Goal: Information Seeking & Learning: Check status

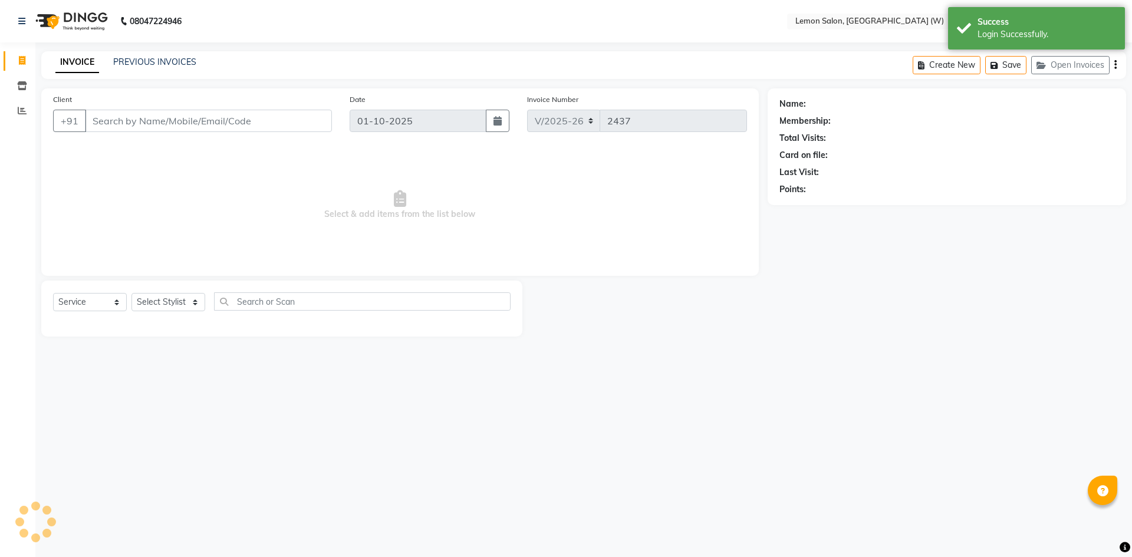
select select "8053"
select select "service"
click at [22, 108] on icon at bounding box center [22, 110] width 9 height 9
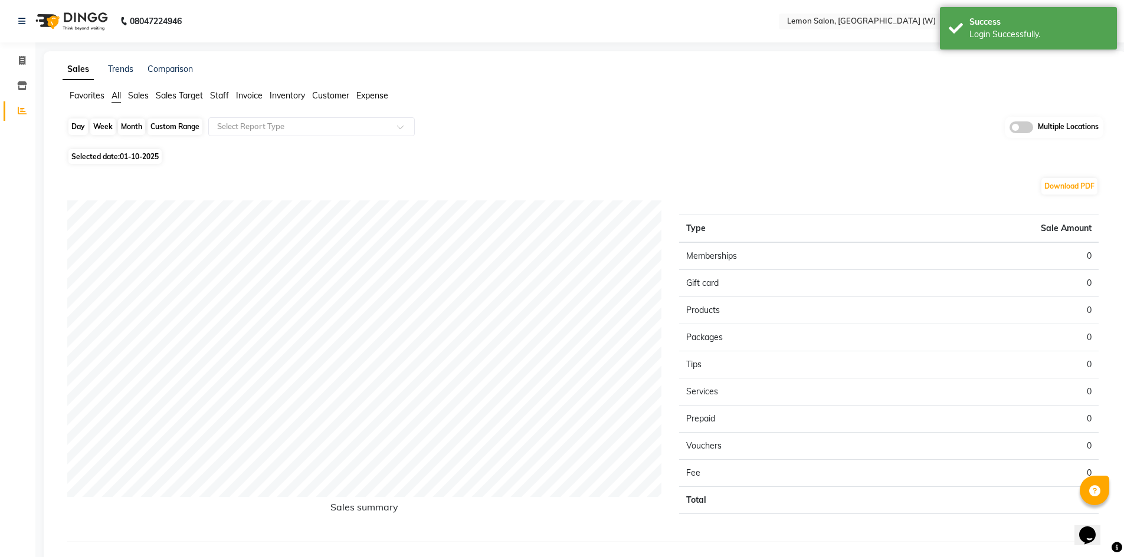
drag, startPoint x: 70, startPoint y: 127, endPoint x: 76, endPoint y: 127, distance: 6.5
click at [71, 127] on div "Day" at bounding box center [77, 127] width 19 height 17
select select "10"
select select "2025"
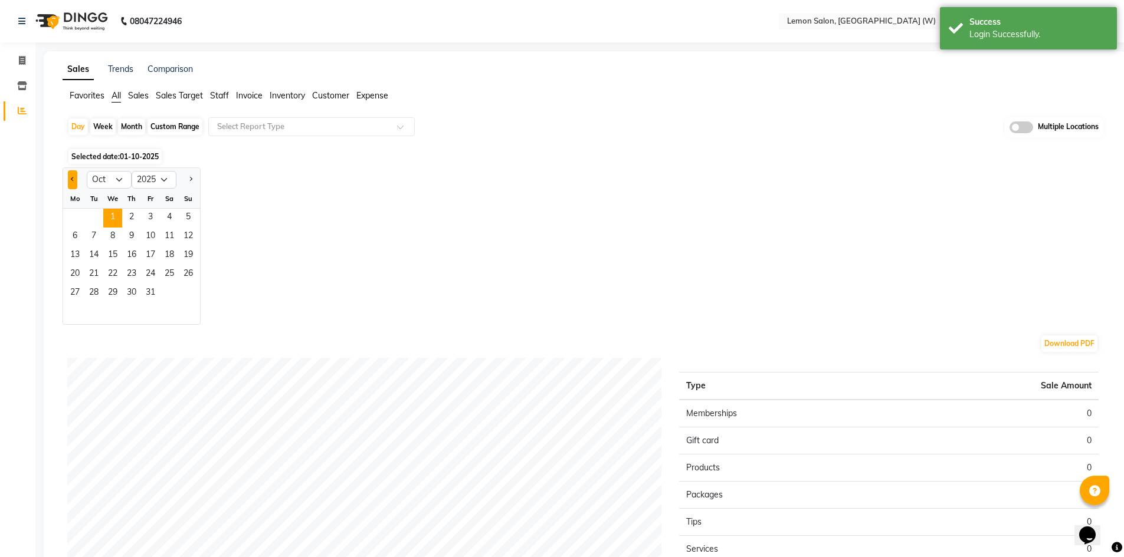
click at [71, 180] on button "Previous month" at bounding box center [72, 179] width 9 height 19
select select "9"
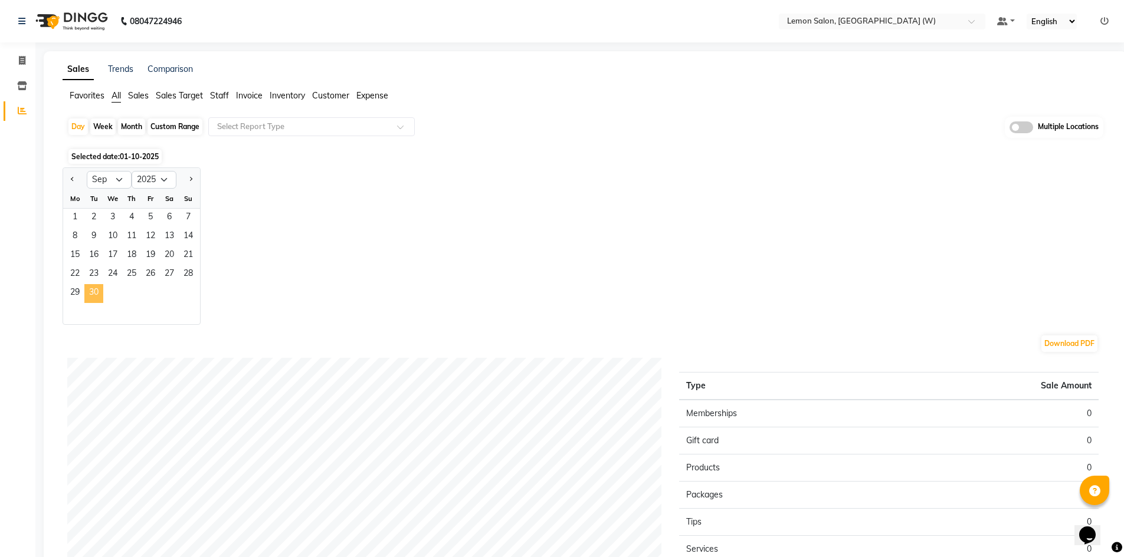
click at [100, 290] on span "30" at bounding box center [93, 293] width 19 height 19
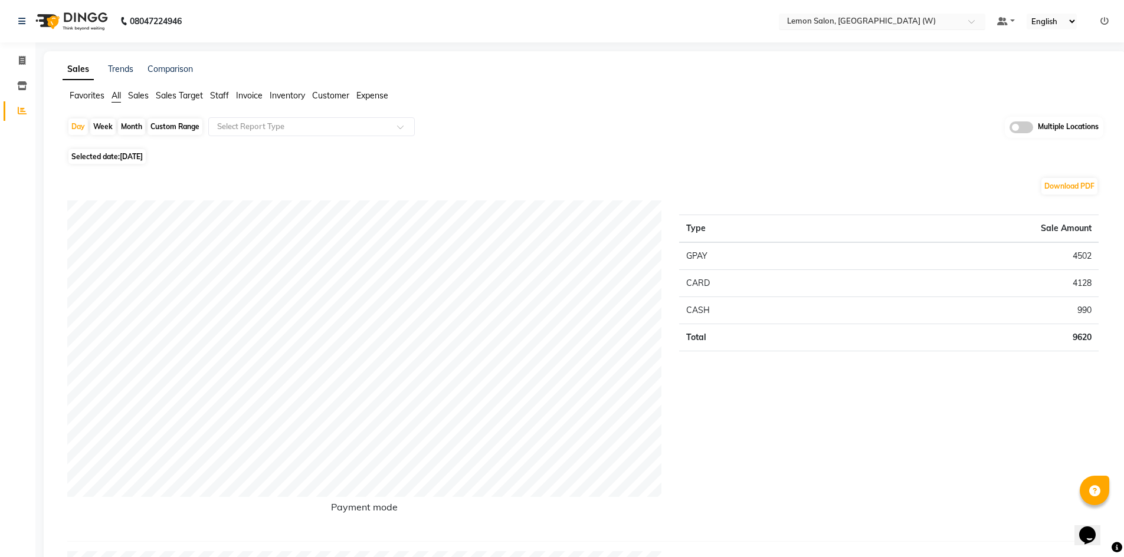
click at [908, 19] on input "text" at bounding box center [869, 23] width 171 height 12
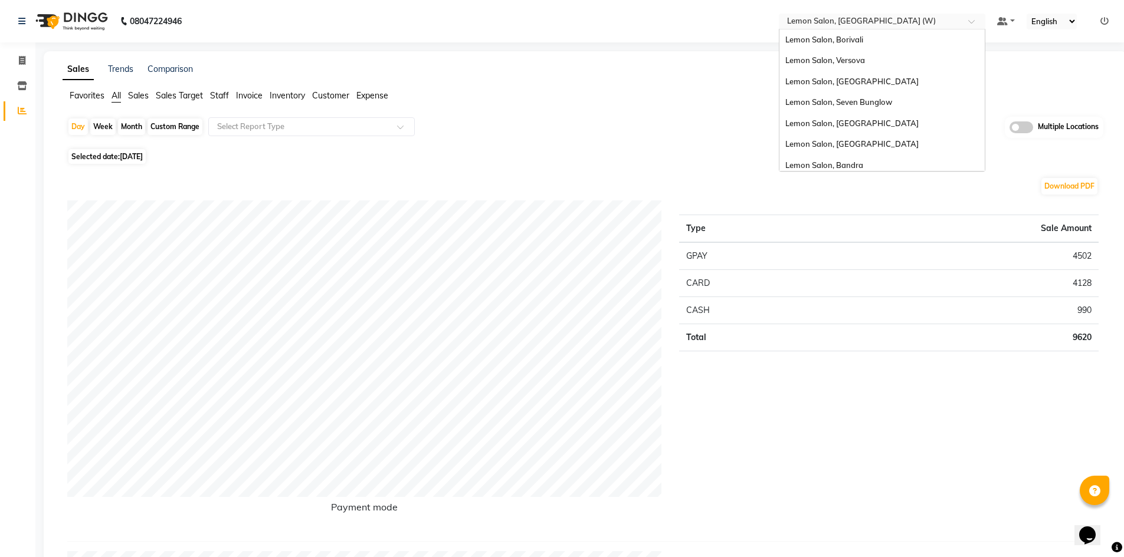
scroll to position [89, 0]
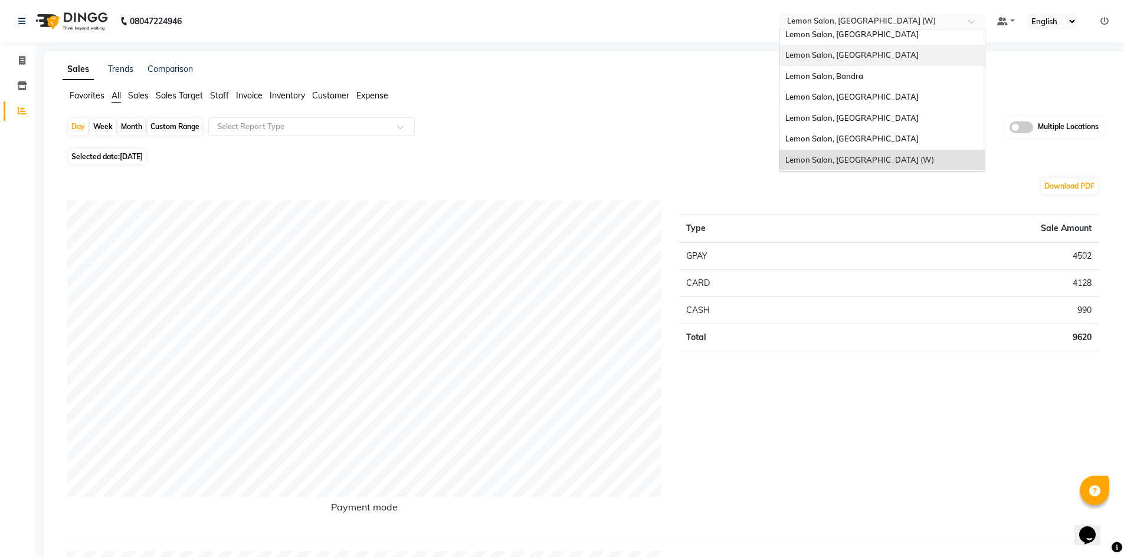
click at [877, 56] on div "Lemon Salon, [GEOGRAPHIC_DATA]" at bounding box center [881, 55] width 205 height 21
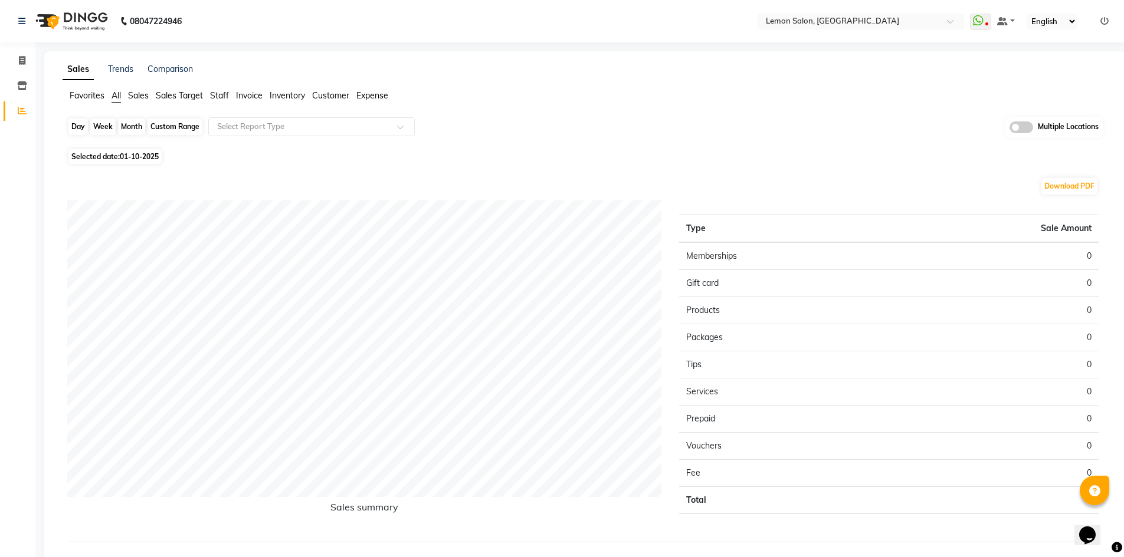
click at [81, 123] on div "Day" at bounding box center [77, 127] width 19 height 17
select select "10"
select select "2025"
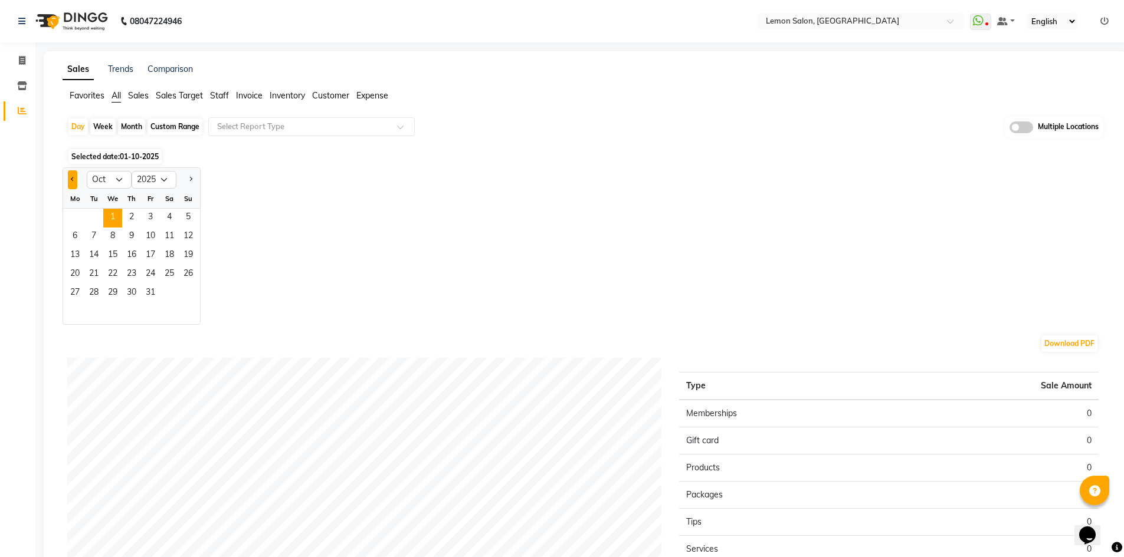
click at [71, 176] on button "Previous month" at bounding box center [72, 179] width 9 height 19
select select "9"
click at [97, 286] on span "30" at bounding box center [93, 293] width 19 height 19
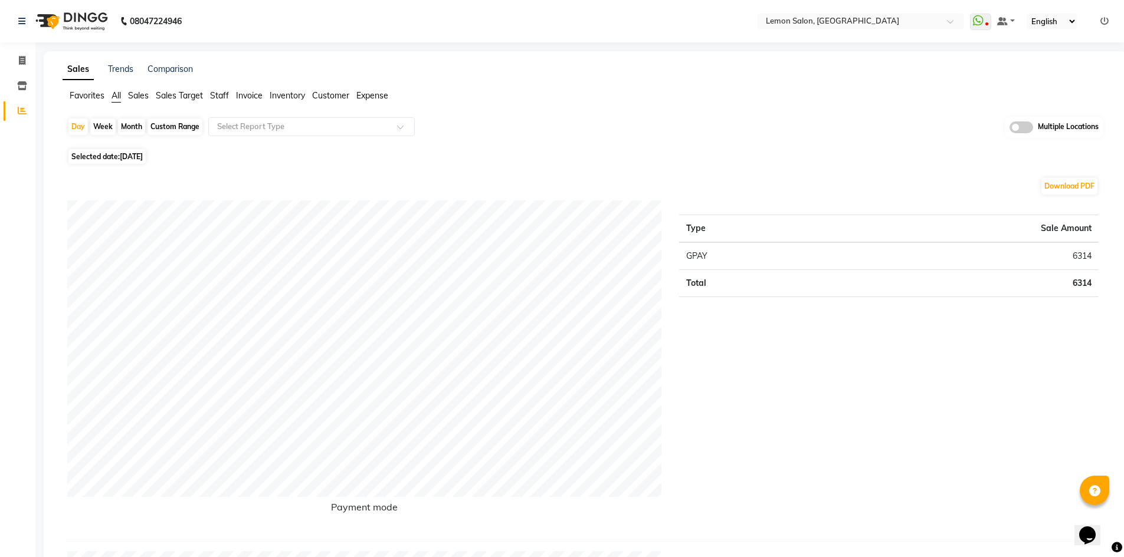
click at [172, 123] on div "Custom Range" at bounding box center [174, 127] width 55 height 17
select select "9"
select select "2025"
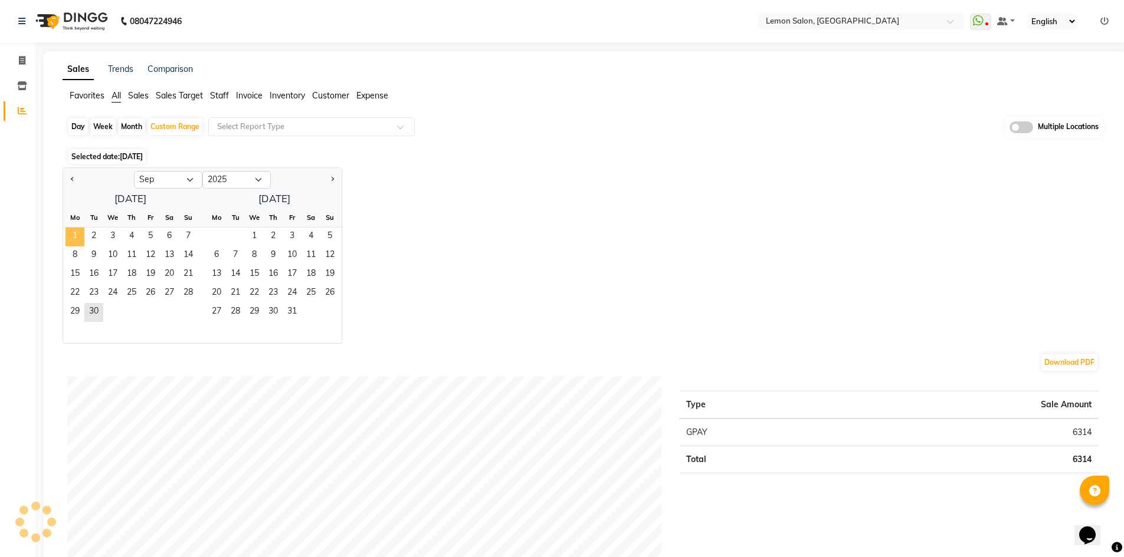
click at [71, 228] on span "1" at bounding box center [74, 237] width 19 height 19
click at [91, 315] on span "30" at bounding box center [93, 312] width 19 height 19
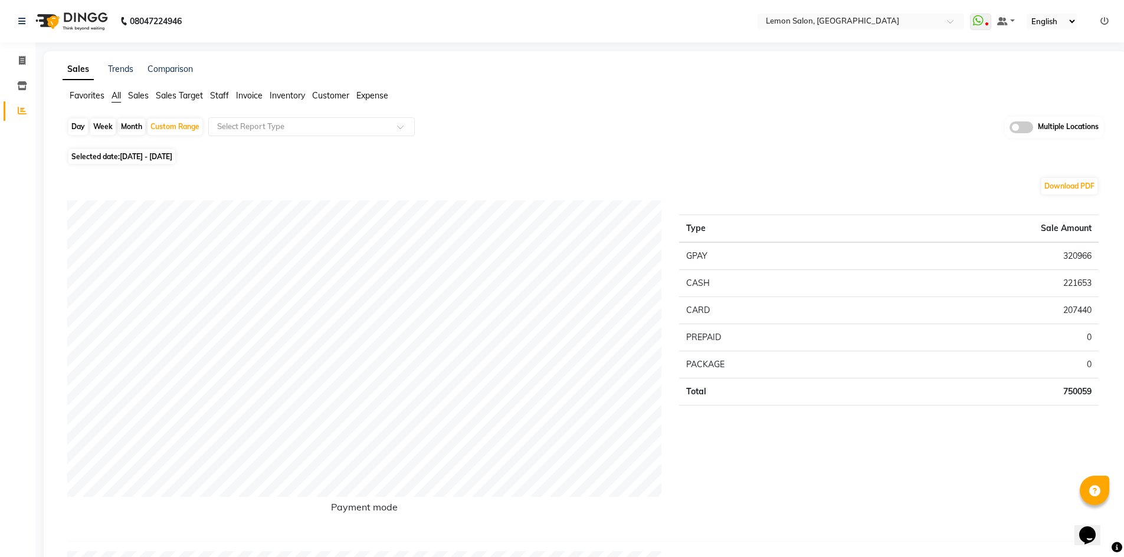
click at [865, 11] on nav "08047224946 Select Location × Lemon Salon, Kandivali WhatsApp Status ✕ Status: …" at bounding box center [562, 21] width 1124 height 42
click at [856, 21] on input "text" at bounding box center [848, 23] width 171 height 12
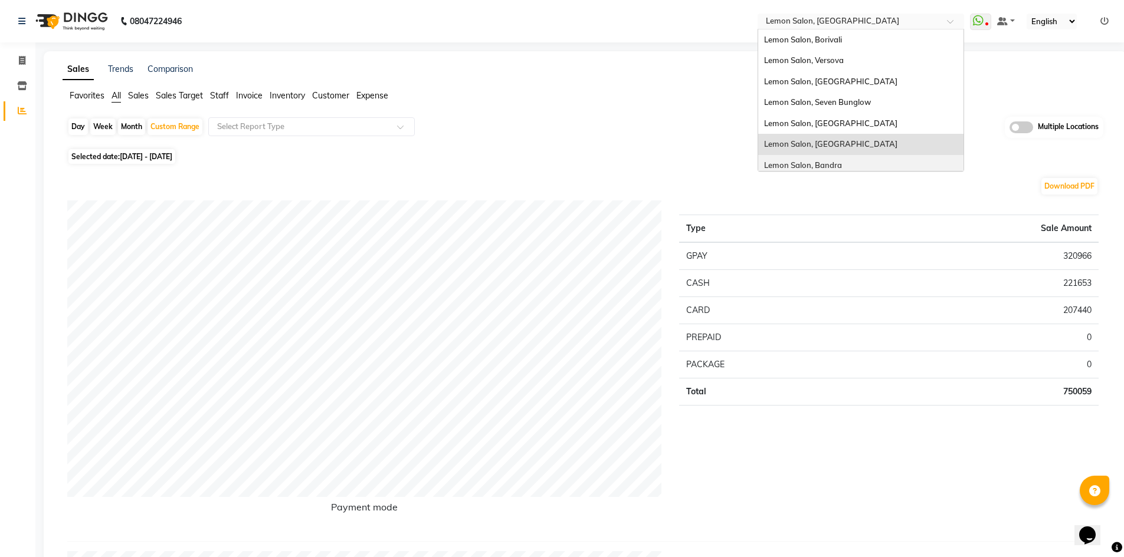
click at [824, 163] on span "Lemon Salon, Bandra" at bounding box center [803, 164] width 78 height 9
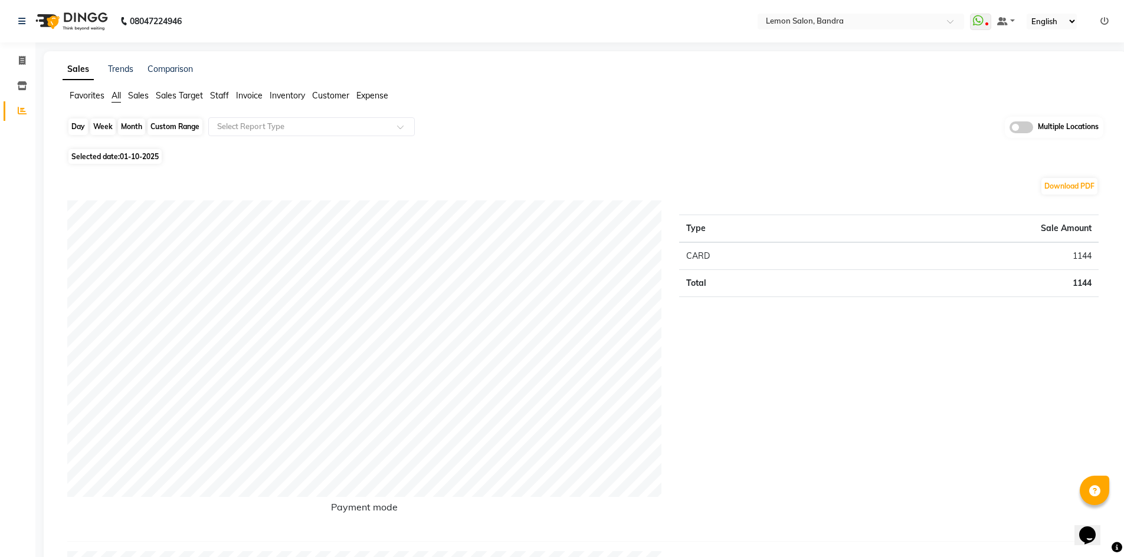
click at [80, 126] on div "Day" at bounding box center [77, 127] width 19 height 17
select select "10"
select select "2025"
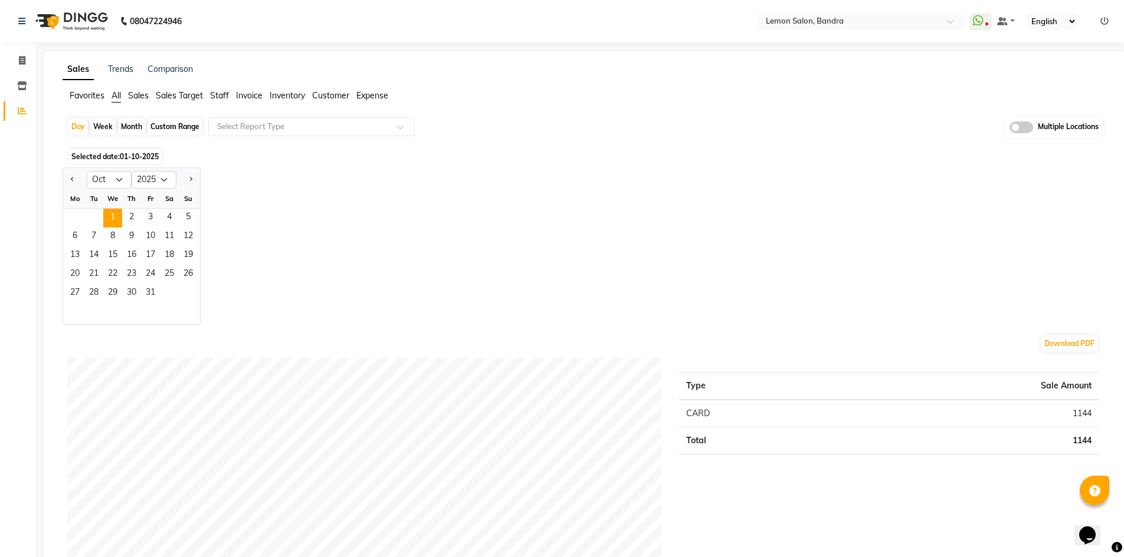
click at [67, 177] on div at bounding box center [75, 179] width 24 height 19
click at [71, 179] on span "Previous month" at bounding box center [73, 179] width 4 height 4
select select "9"
click at [96, 294] on span "30" at bounding box center [93, 293] width 19 height 19
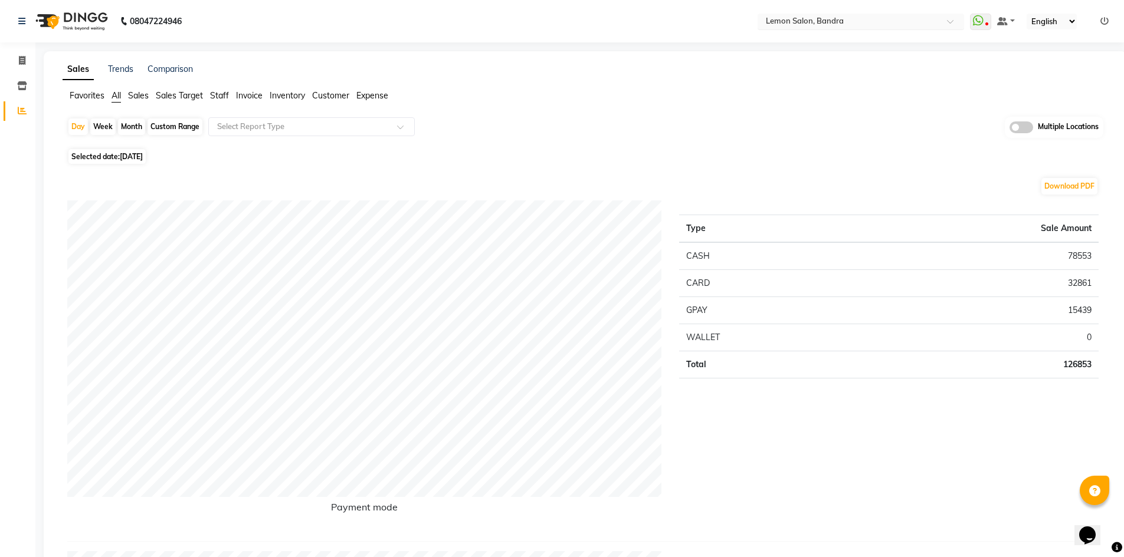
click at [842, 19] on input "text" at bounding box center [848, 23] width 171 height 12
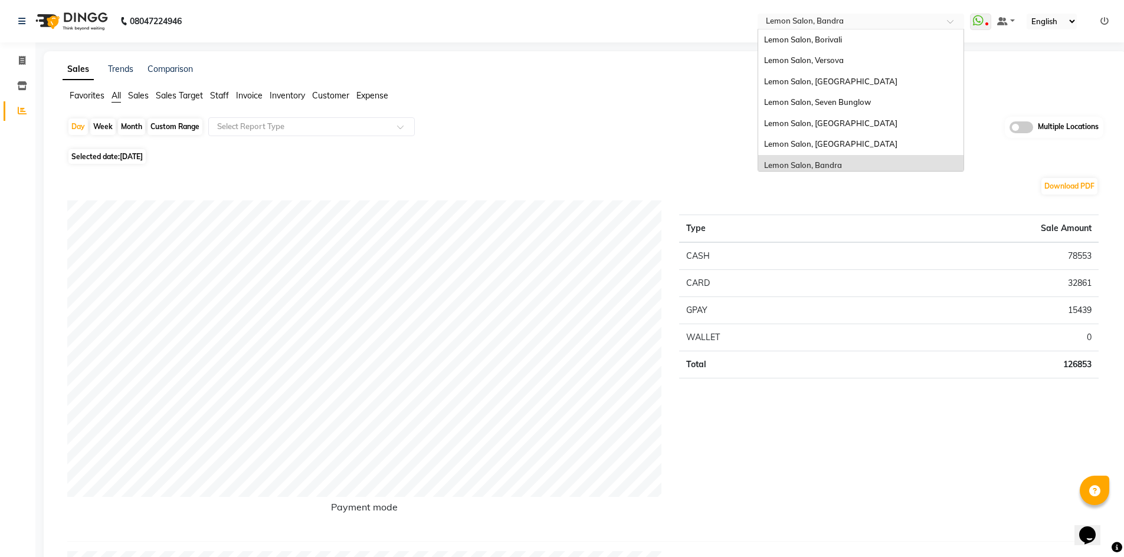
scroll to position [89, 0]
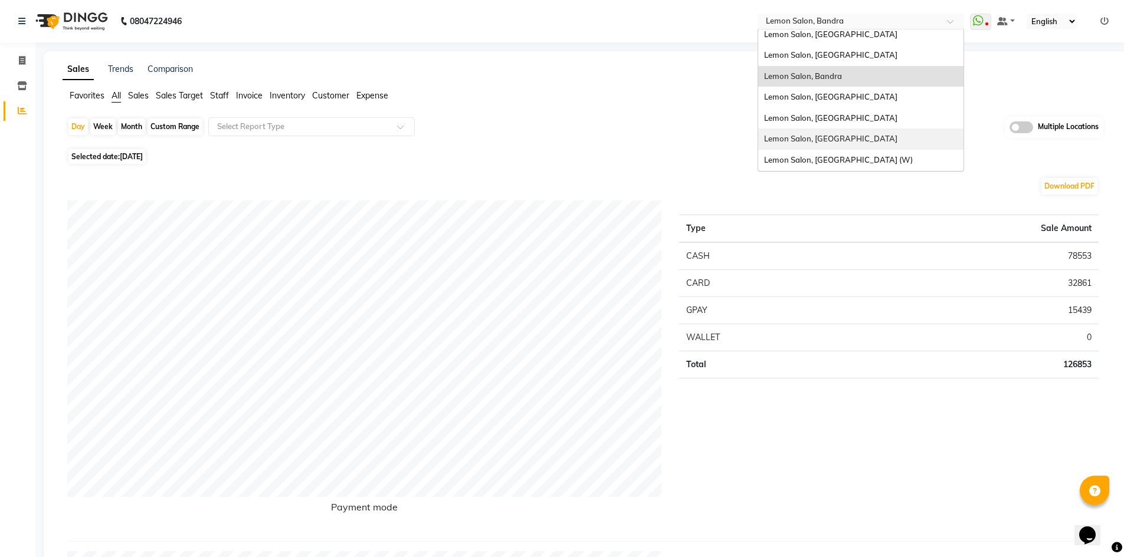
click at [812, 134] on span "Lemon Salon, [GEOGRAPHIC_DATA]" at bounding box center [830, 138] width 133 height 9
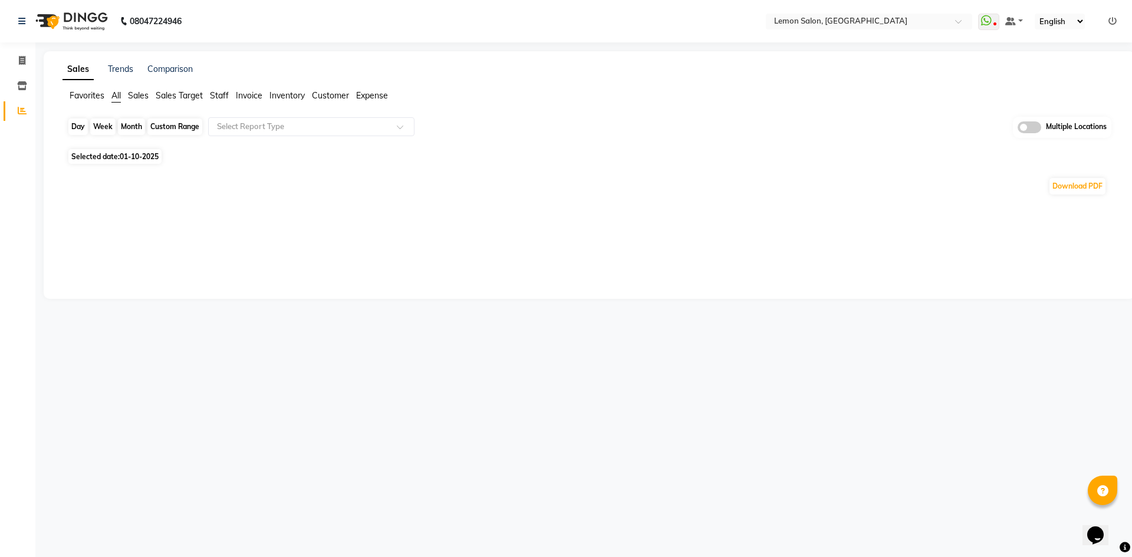
click at [73, 129] on div "Day" at bounding box center [77, 127] width 19 height 17
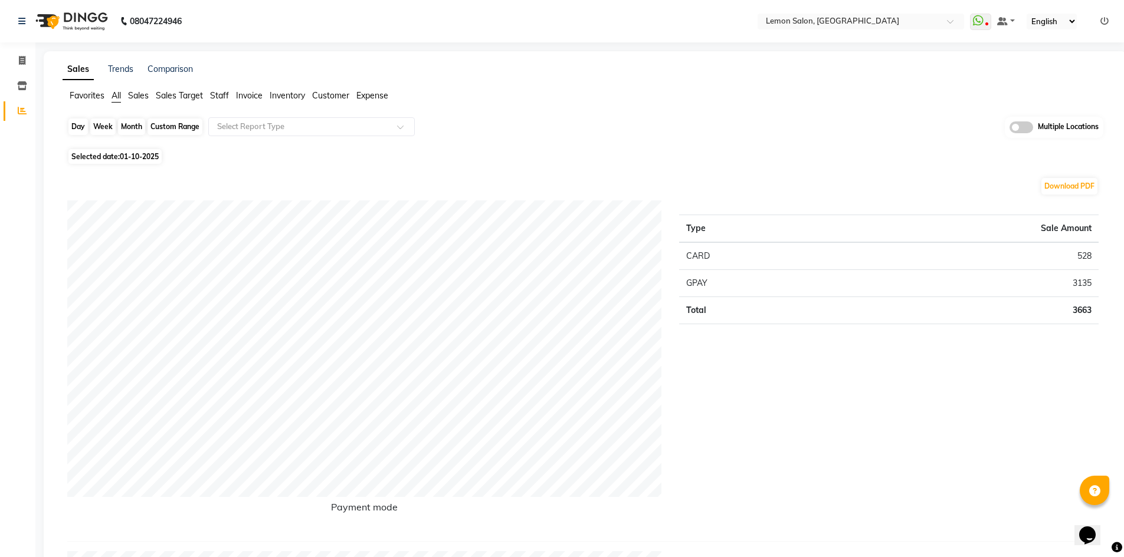
click at [75, 129] on div "Day" at bounding box center [77, 127] width 19 height 17
select select "10"
select select "2025"
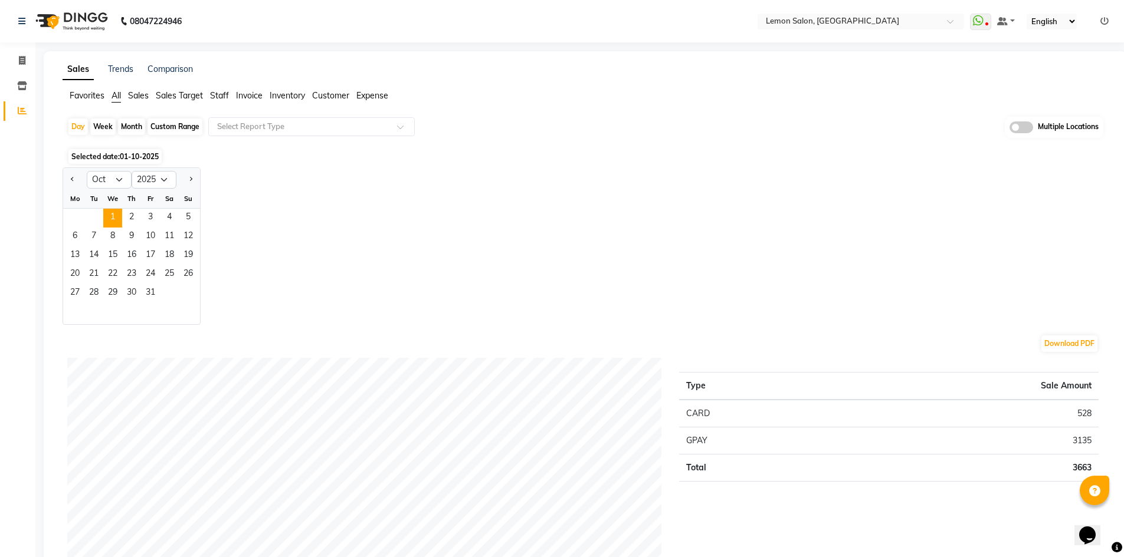
click at [66, 183] on div at bounding box center [75, 179] width 24 height 19
click at [74, 180] on button "Previous month" at bounding box center [72, 179] width 9 height 19
select select "9"
click at [97, 294] on span "30" at bounding box center [93, 293] width 19 height 19
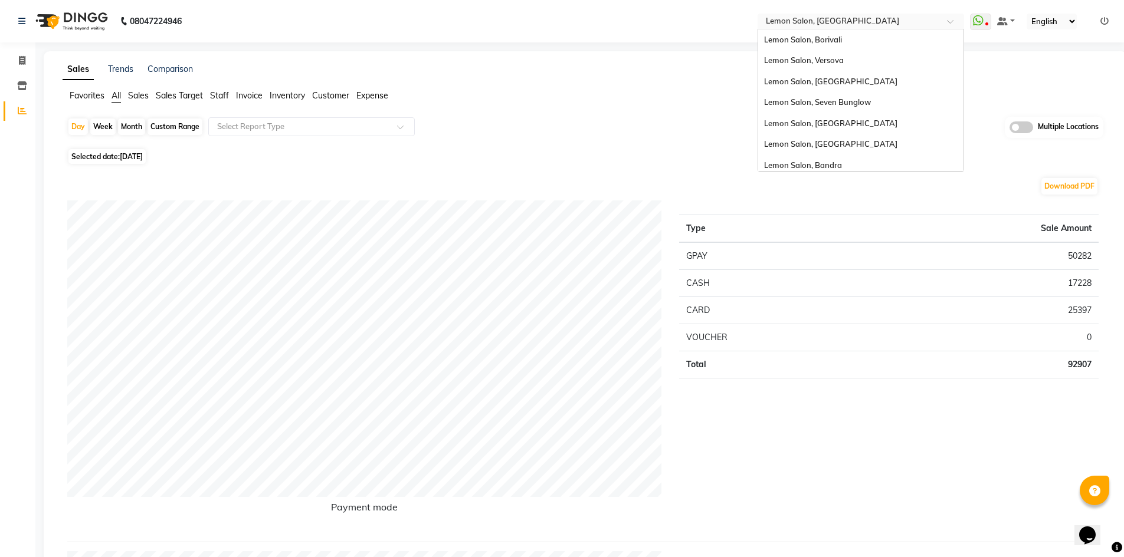
click at [843, 24] on input "text" at bounding box center [848, 23] width 171 height 12
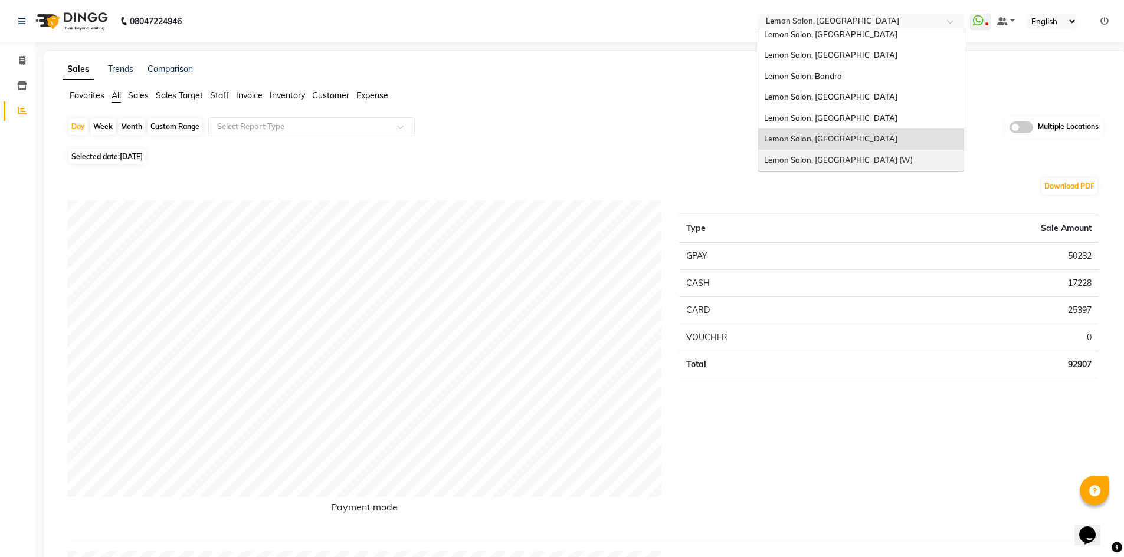
click at [841, 157] on span "Lemon Salon, [GEOGRAPHIC_DATA] (W)" at bounding box center [838, 159] width 149 height 9
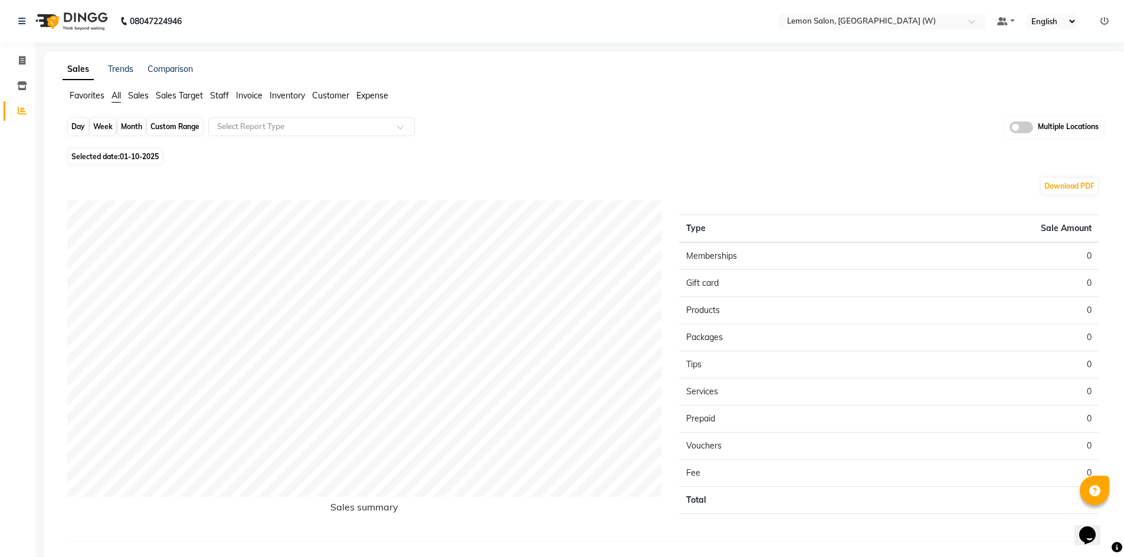
click at [78, 128] on div "Day" at bounding box center [77, 127] width 19 height 17
select select "10"
select select "2025"
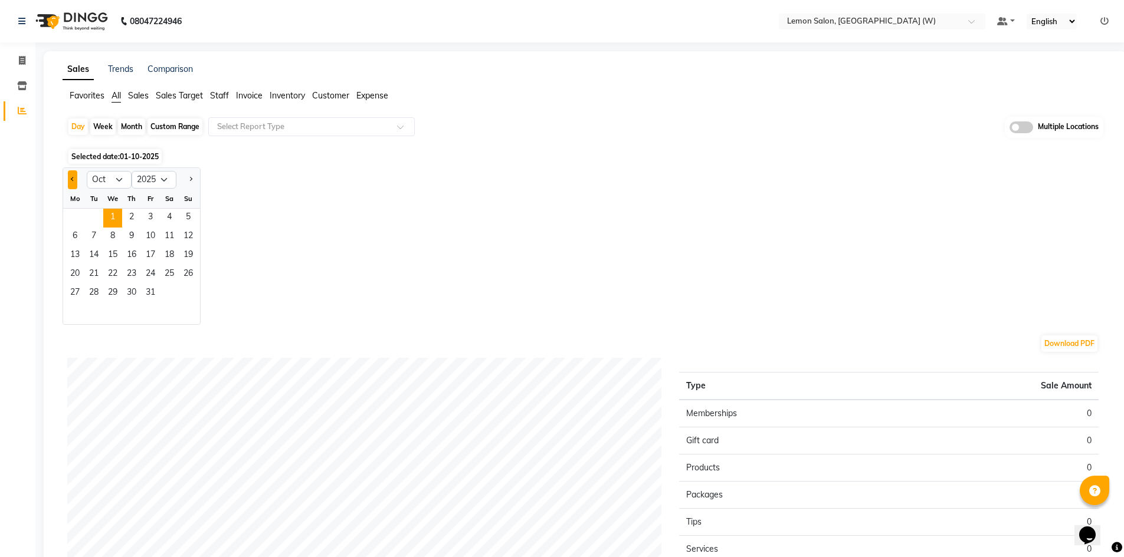
click at [72, 178] on span "Previous month" at bounding box center [73, 179] width 4 height 4
select select "9"
click at [94, 295] on span "30" at bounding box center [93, 293] width 19 height 19
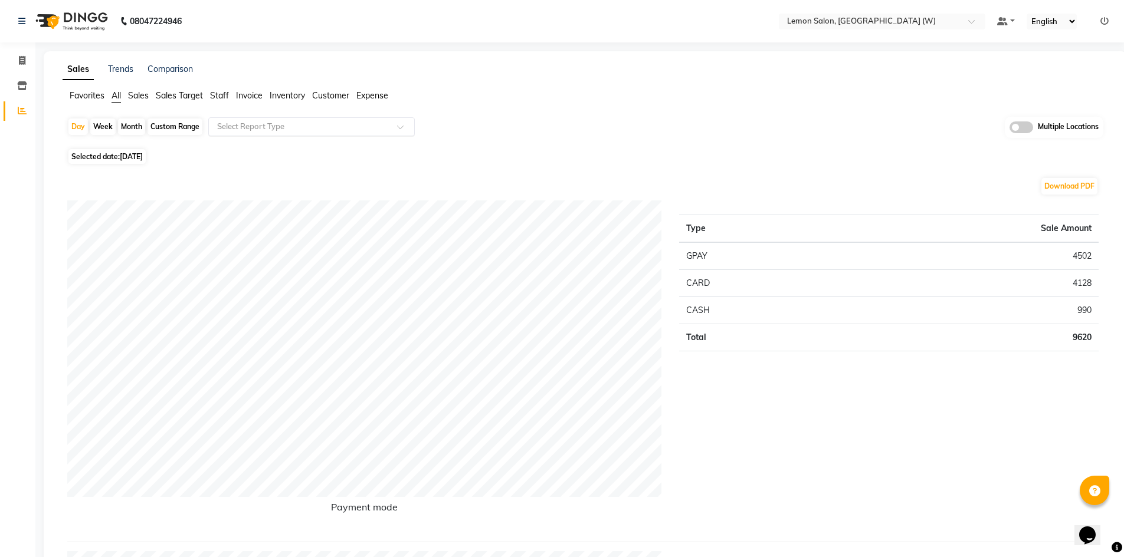
click at [314, 119] on div "Select Report Type" at bounding box center [311, 126] width 206 height 19
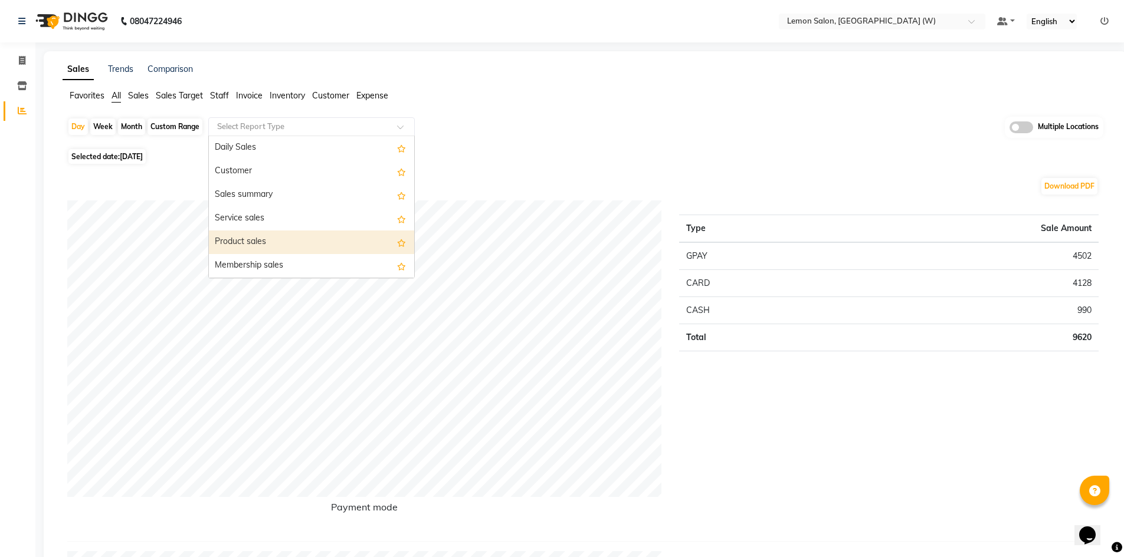
click at [311, 243] on div "Product sales" at bounding box center [311, 243] width 205 height 24
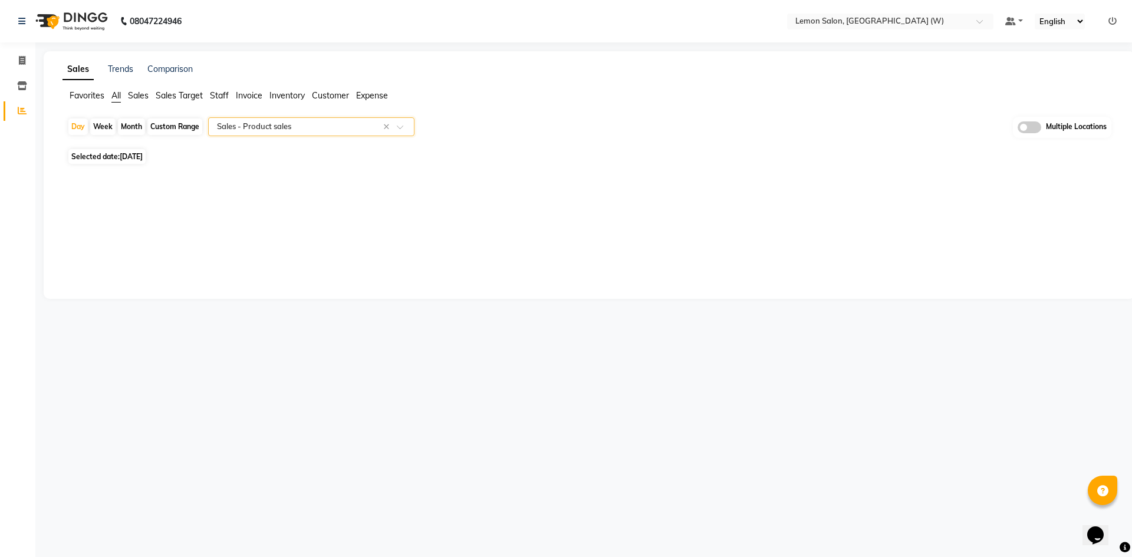
click at [180, 130] on div "Custom Range" at bounding box center [174, 127] width 55 height 17
select select "9"
select select "2025"
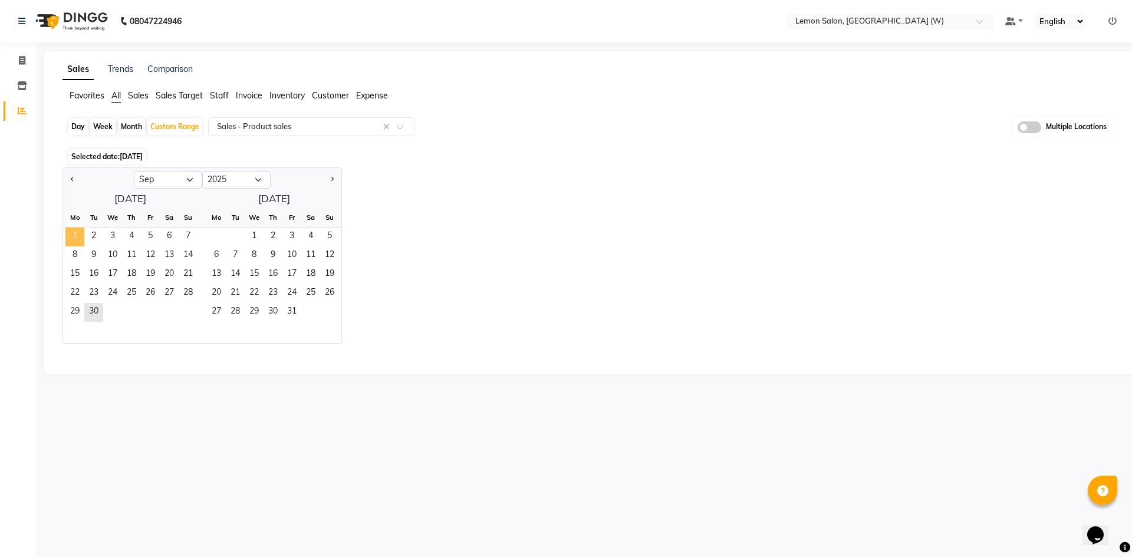
click at [75, 231] on span "1" at bounding box center [74, 237] width 19 height 19
click at [100, 310] on span "30" at bounding box center [93, 312] width 19 height 19
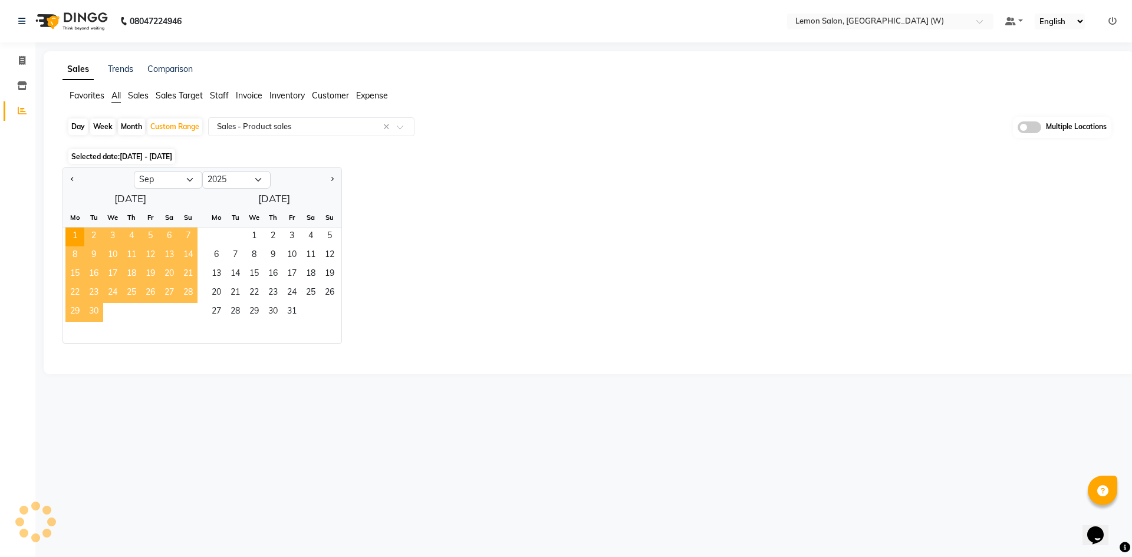
select select "full_report"
select select "csv"
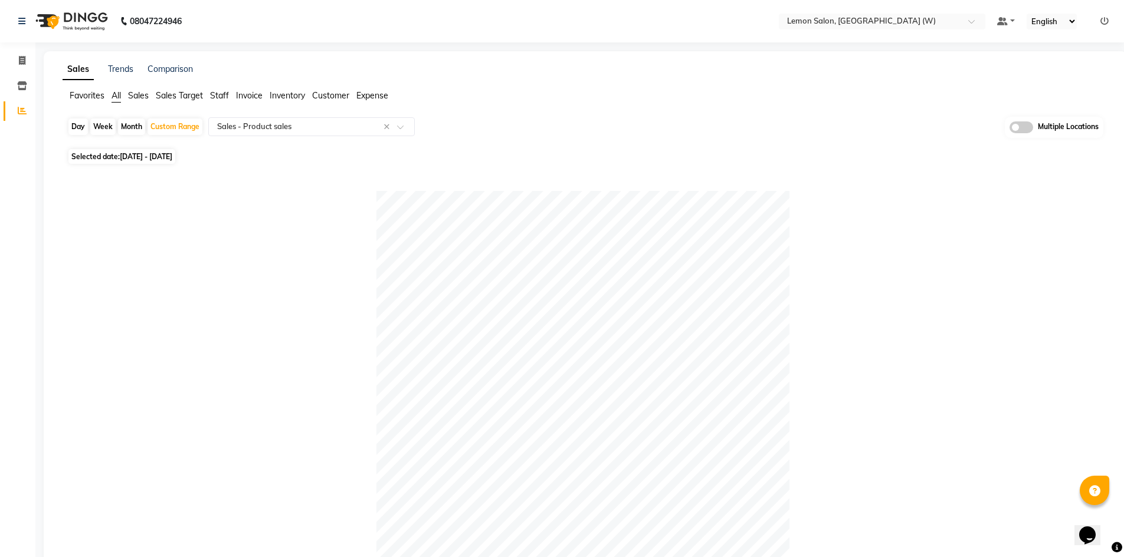
click at [114, 96] on span "All" at bounding box center [115, 95] width 9 height 11
click at [931, 217] on th "Sale Amount" at bounding box center [985, 229] width 226 height 28
click at [540, 195] on div "Download PDF" at bounding box center [582, 186] width 1031 height 19
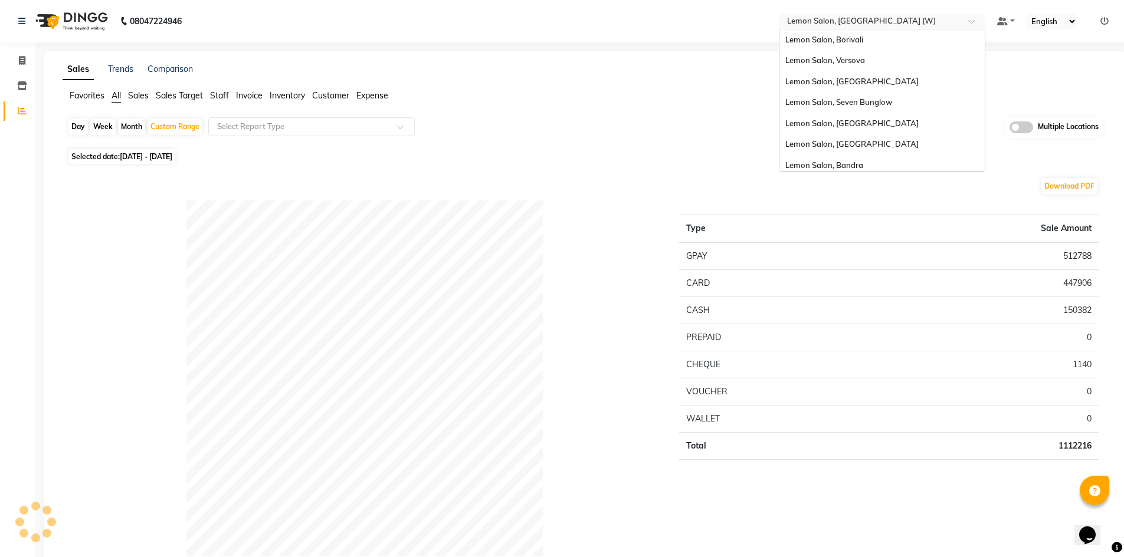
click at [858, 19] on input "text" at bounding box center [869, 23] width 171 height 12
click at [842, 64] on span "Lemon Salon, Versova" at bounding box center [825, 59] width 80 height 9
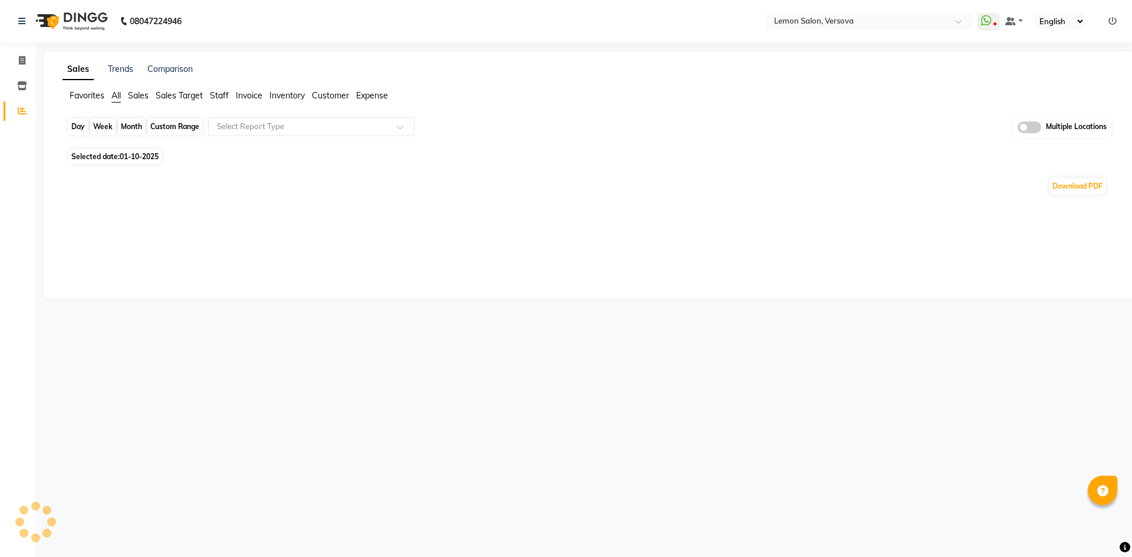
click at [75, 127] on div "Day" at bounding box center [77, 127] width 19 height 17
select select "10"
select select "2025"
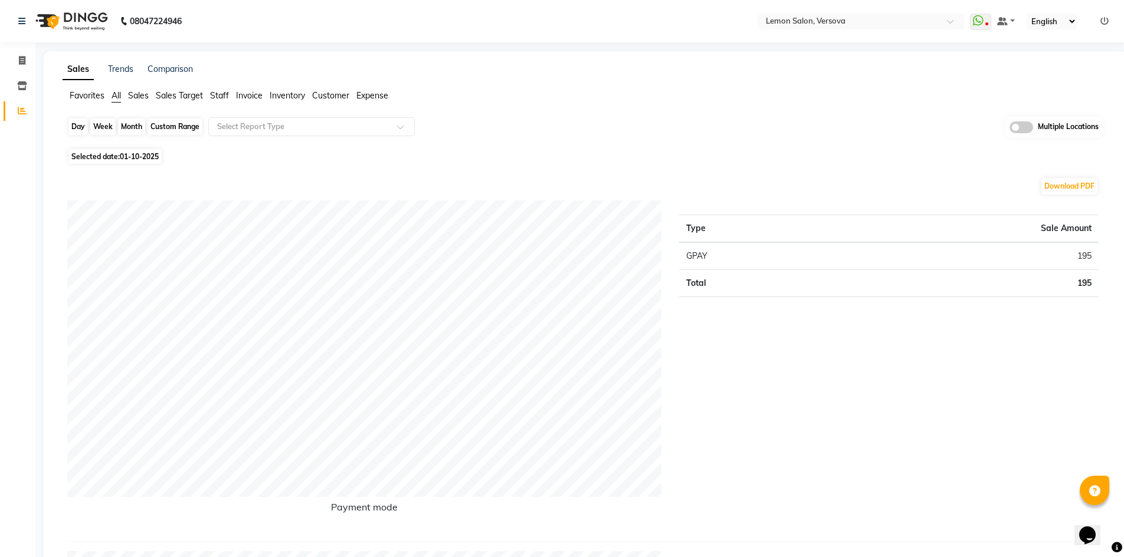
click at [84, 122] on div "Day" at bounding box center [77, 127] width 19 height 17
select select "10"
select select "2025"
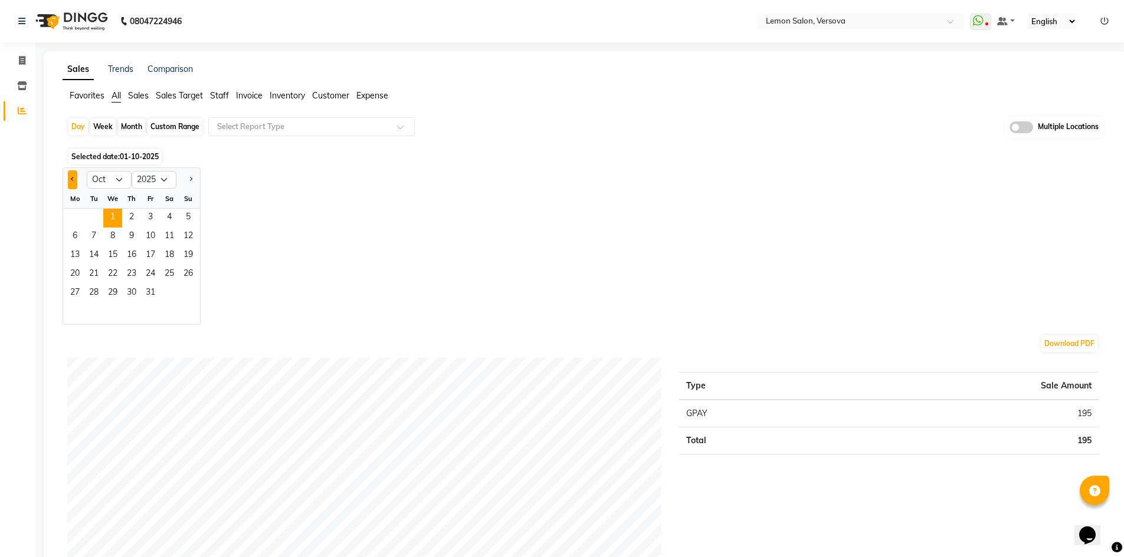
click at [75, 178] on button "Previous month" at bounding box center [72, 179] width 9 height 19
select select "9"
click at [96, 293] on span "30" at bounding box center [93, 293] width 19 height 19
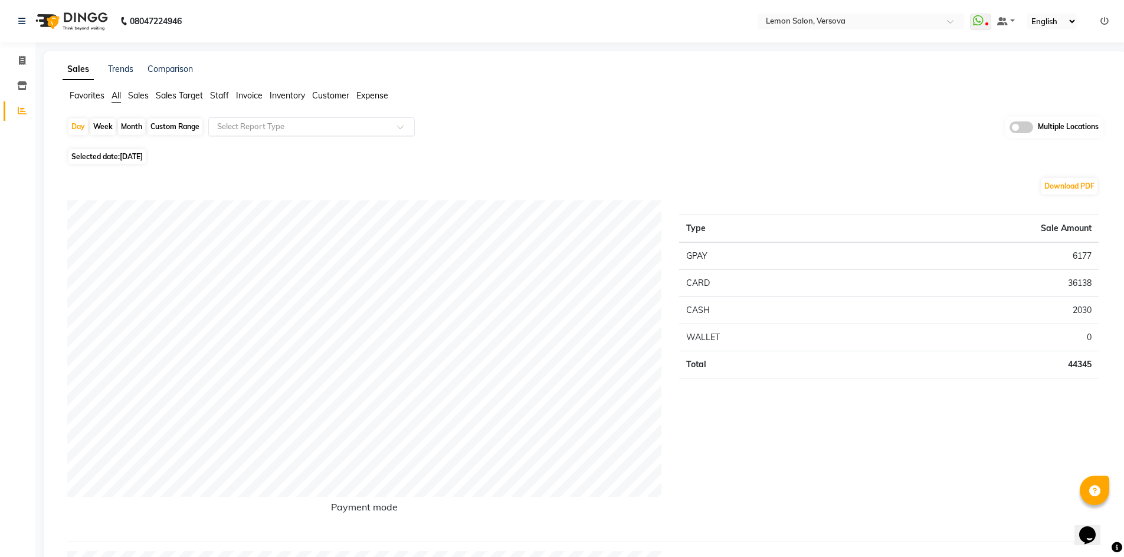
click at [258, 127] on input "text" at bounding box center [300, 127] width 170 height 12
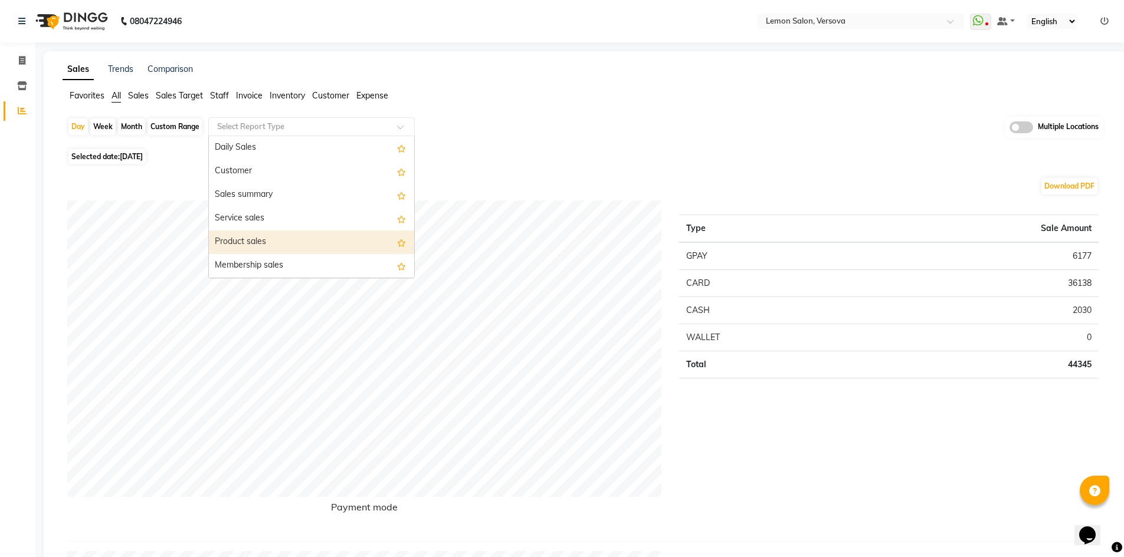
click at [257, 241] on div "Product sales" at bounding box center [311, 243] width 205 height 24
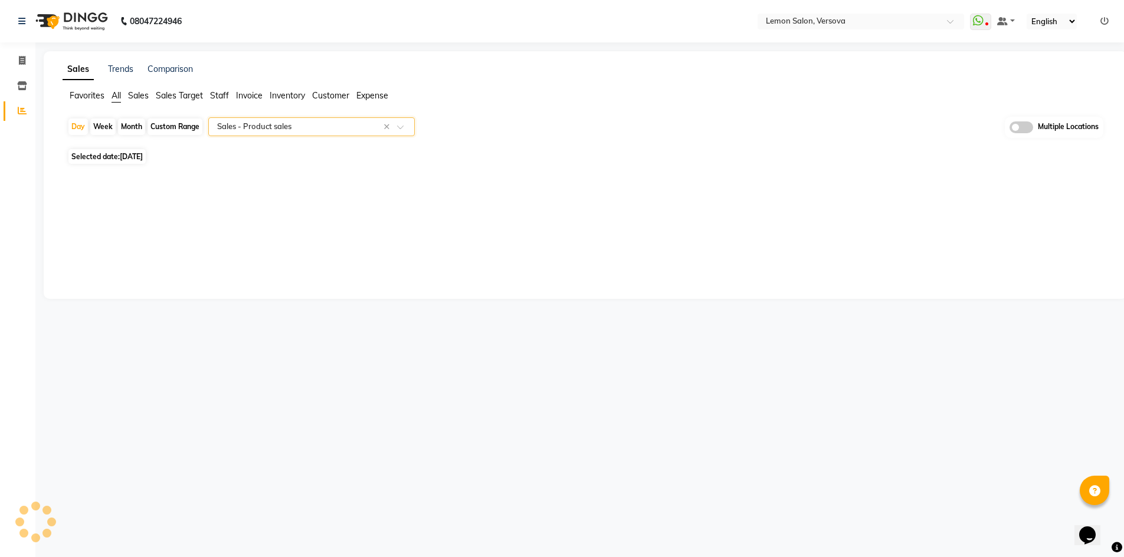
select select "full_report"
select select "csv"
click at [253, 124] on input "text" at bounding box center [300, 127] width 170 height 12
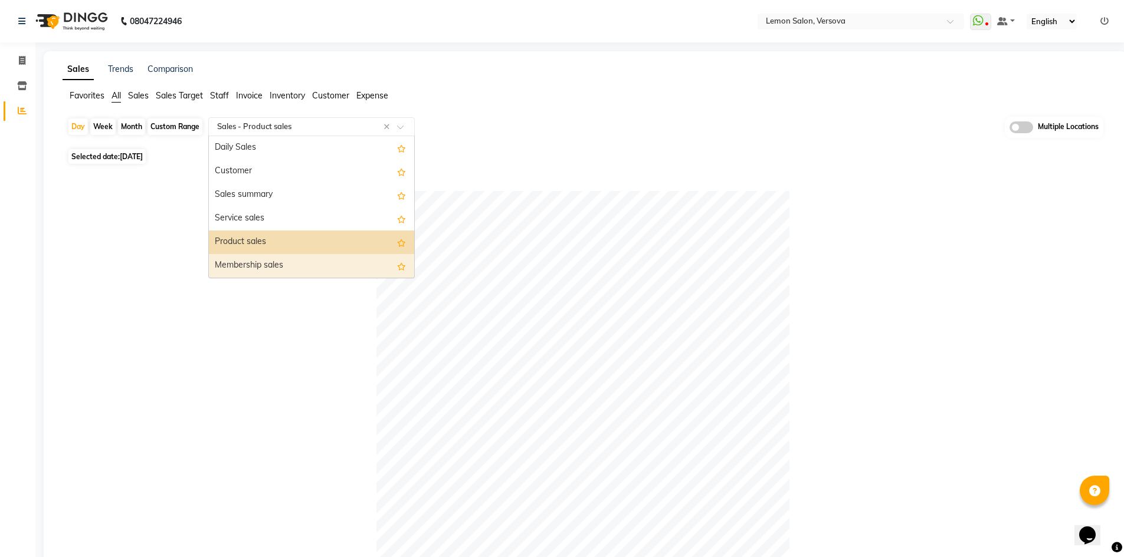
click at [255, 265] on div "Membership sales" at bounding box center [311, 266] width 205 height 24
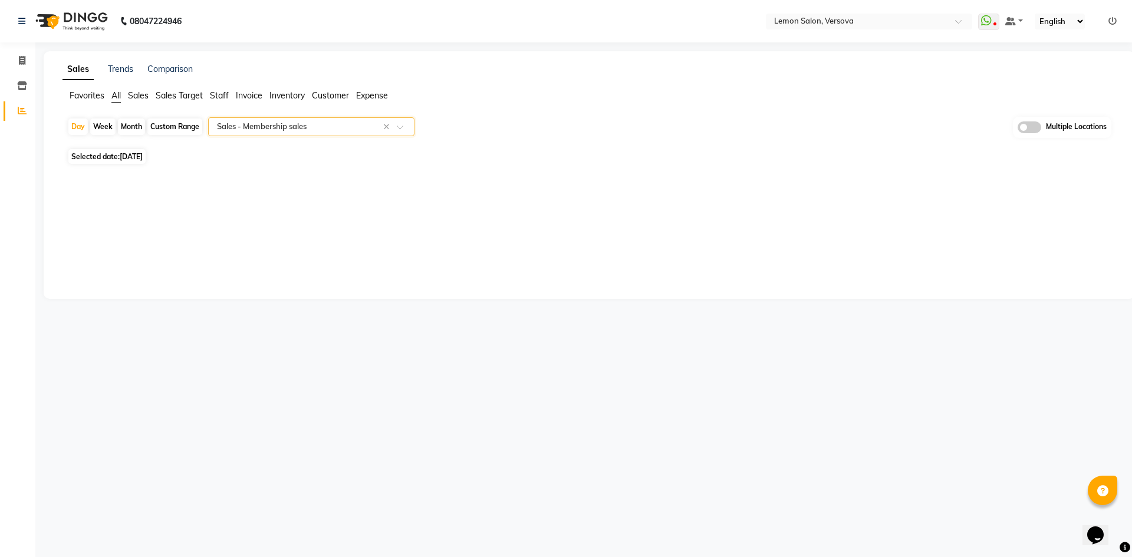
click at [189, 126] on div "Custom Range" at bounding box center [174, 127] width 55 height 17
select select "9"
select select "2025"
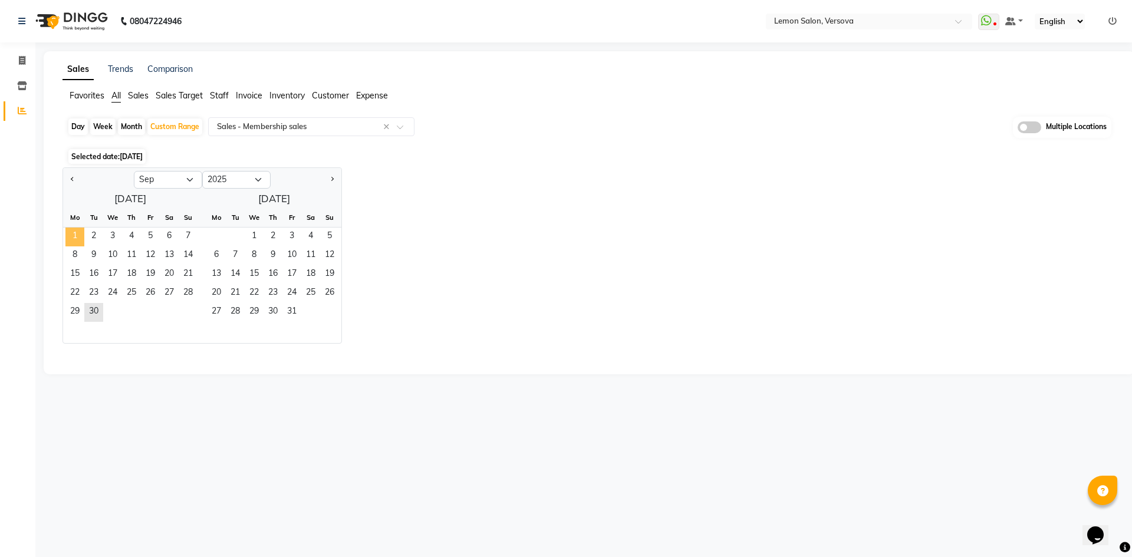
click at [73, 232] on span "1" at bounding box center [74, 237] width 19 height 19
click at [95, 306] on span "30" at bounding box center [93, 312] width 19 height 19
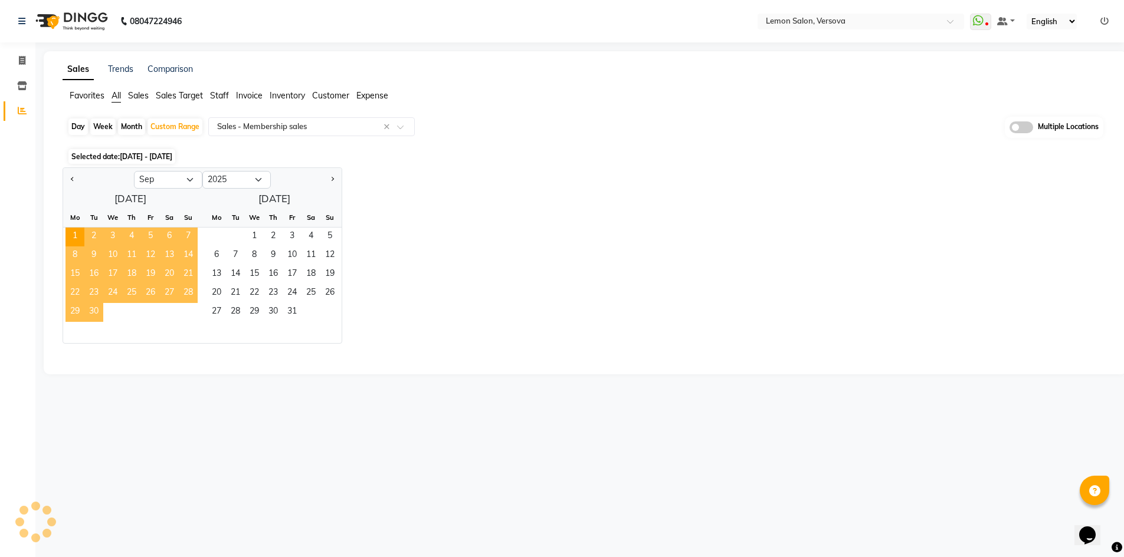
select select "full_report"
select select "csv"
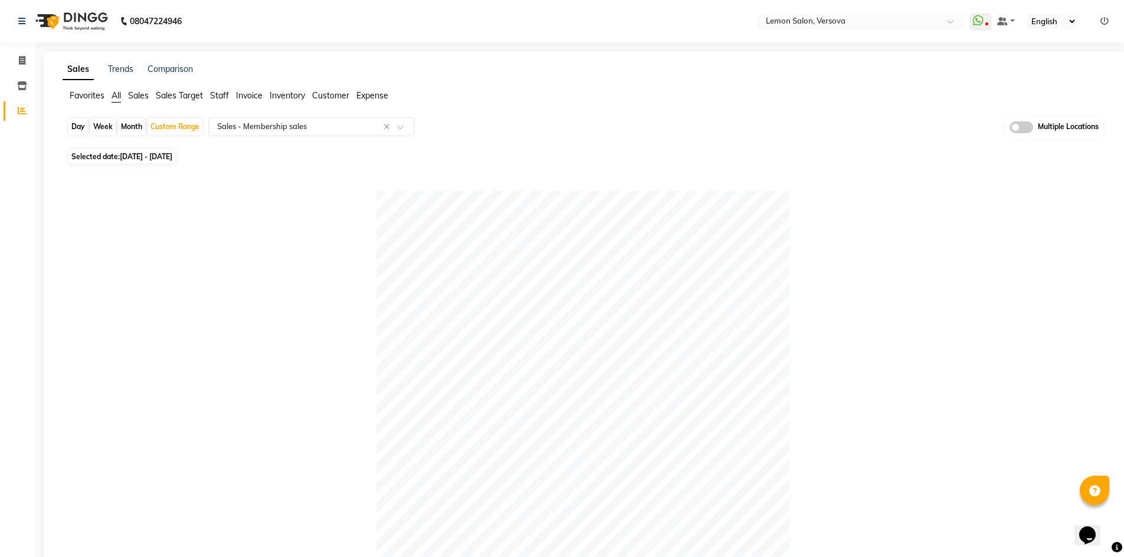
click at [113, 94] on span "All" at bounding box center [115, 95] width 9 height 11
click at [845, 19] on input "text" at bounding box center [848, 23] width 171 height 12
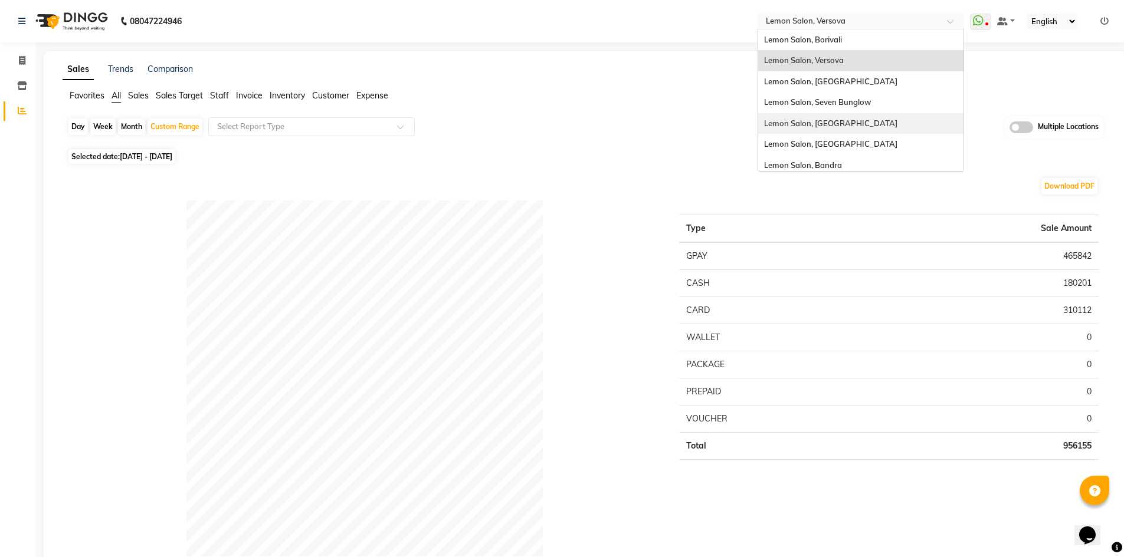
click at [819, 123] on span "Lemon Salon, [GEOGRAPHIC_DATA]" at bounding box center [830, 123] width 133 height 9
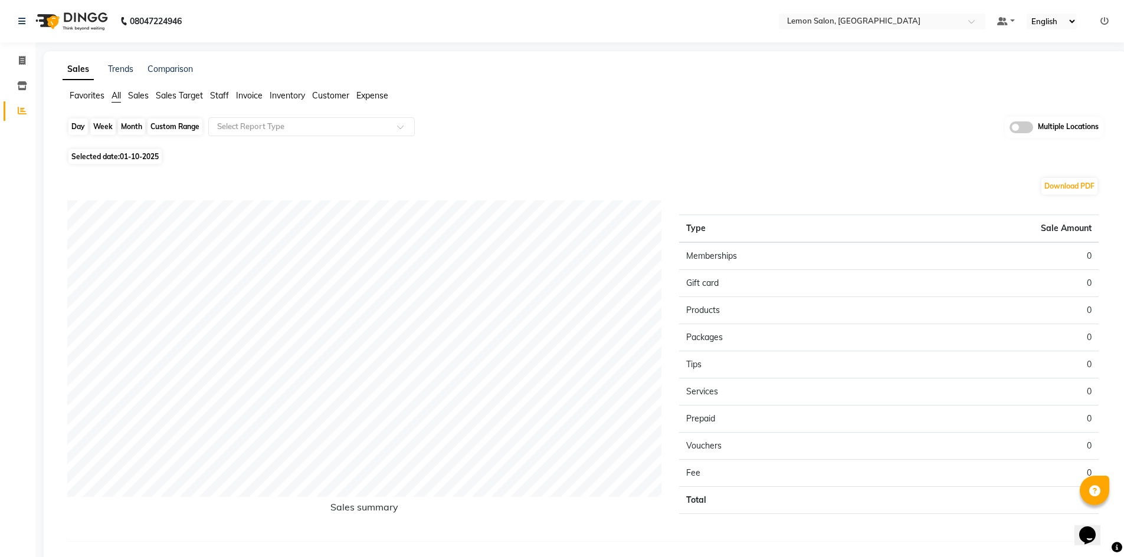
click at [79, 130] on div "Day" at bounding box center [77, 127] width 19 height 17
select select "10"
select select "2025"
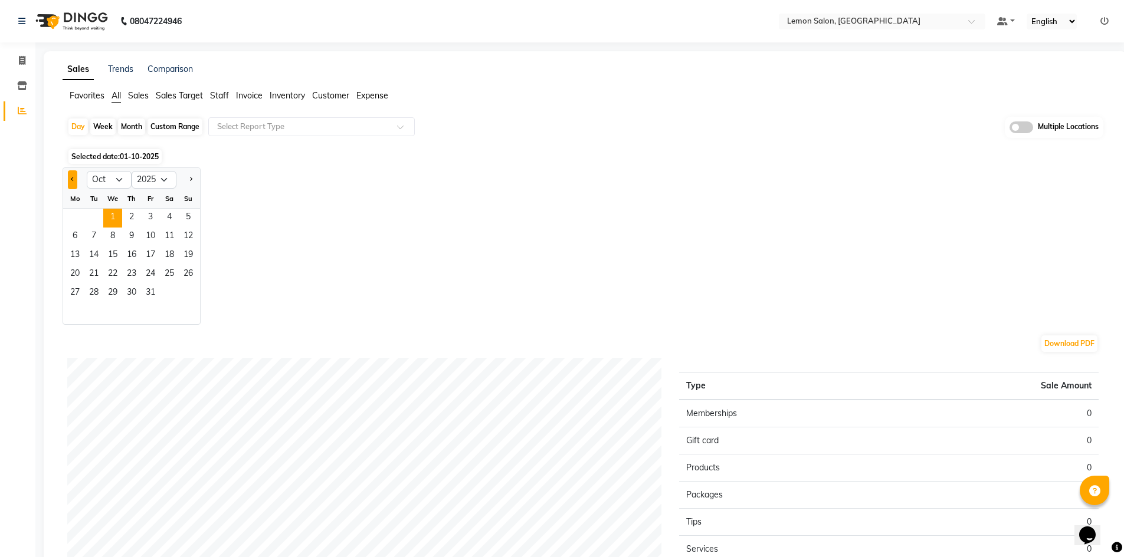
click at [71, 176] on button "Previous month" at bounding box center [72, 179] width 9 height 19
select select "9"
click at [93, 298] on span "30" at bounding box center [93, 293] width 19 height 19
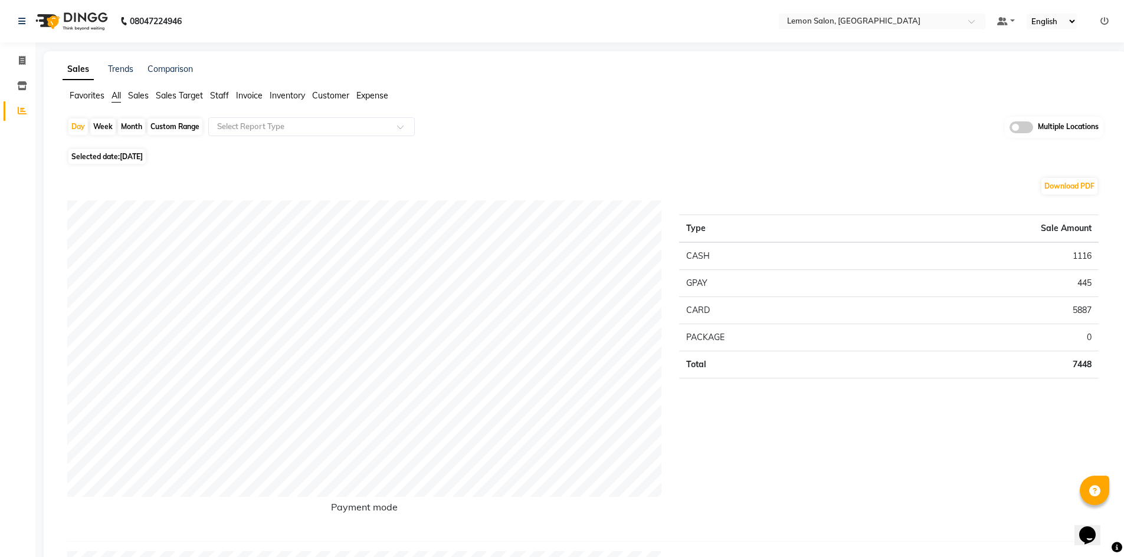
click at [180, 127] on div "Custom Range" at bounding box center [174, 127] width 55 height 17
select select "9"
select select "2025"
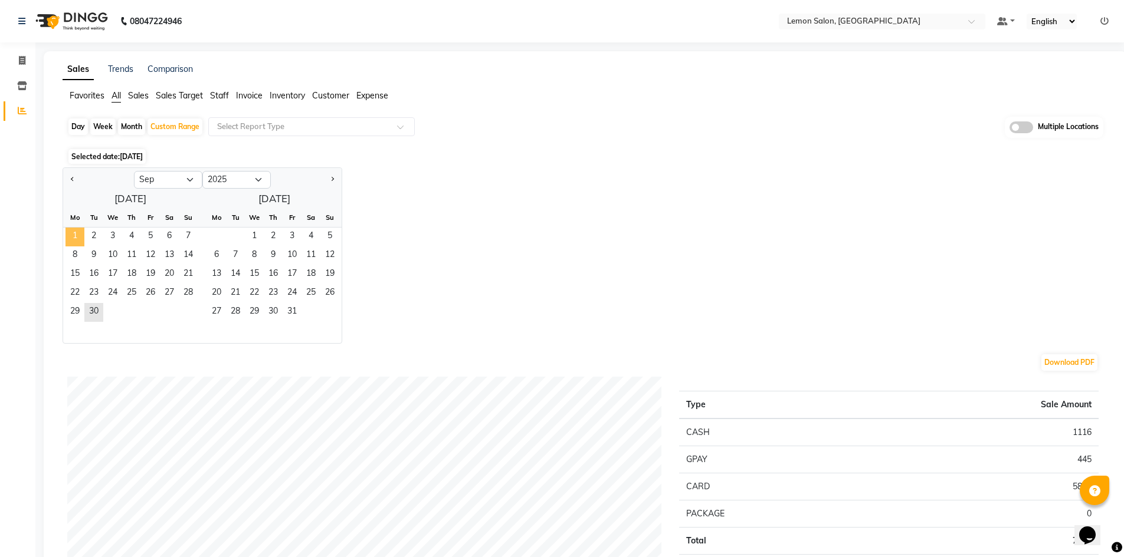
click at [68, 235] on span "1" at bounding box center [74, 237] width 19 height 19
click at [98, 307] on span "30" at bounding box center [93, 312] width 19 height 19
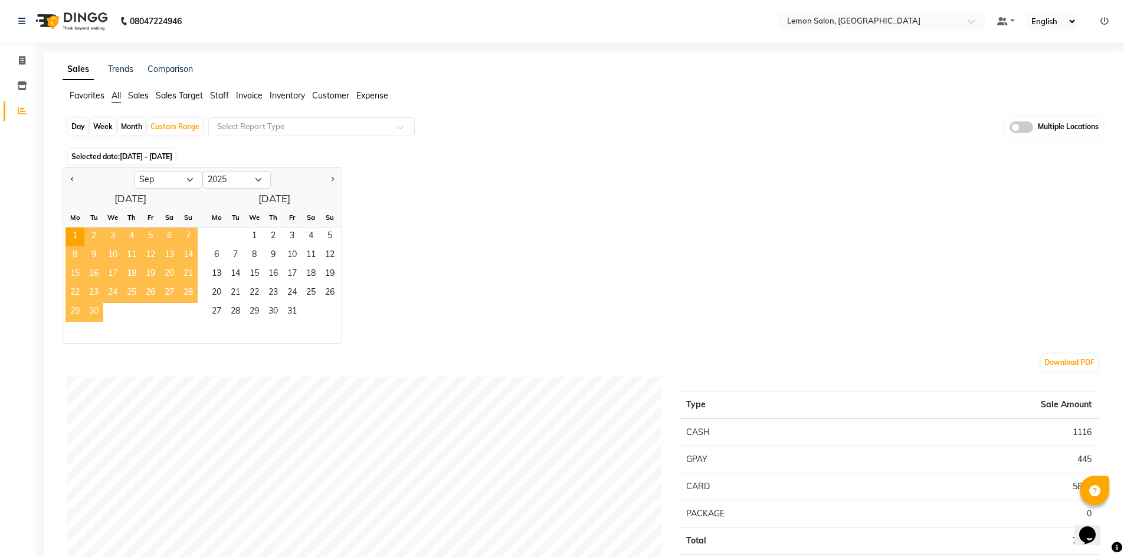
click at [92, 316] on span "30" at bounding box center [93, 312] width 19 height 19
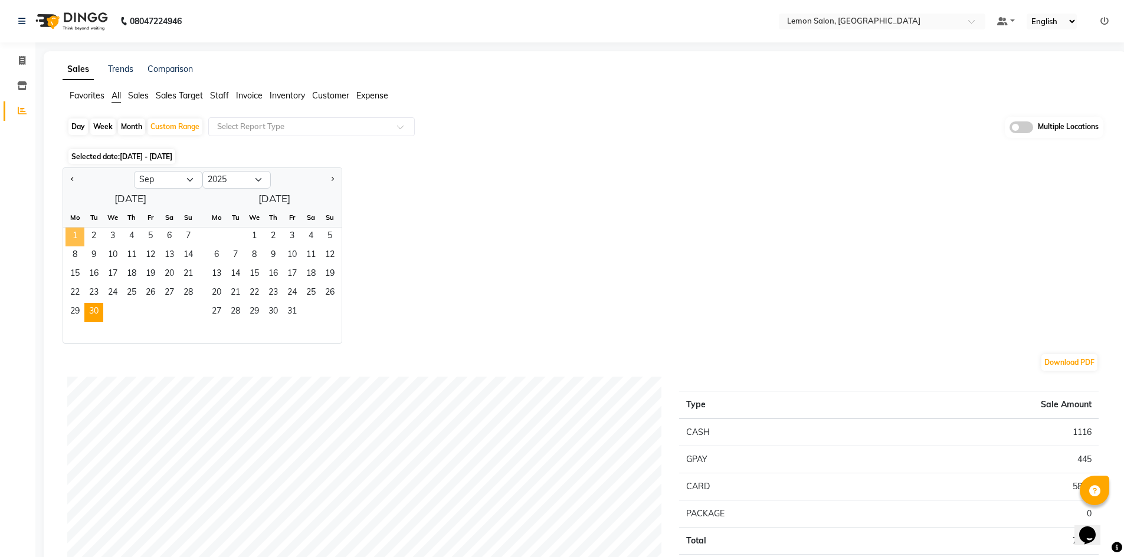
click at [68, 234] on span "1" at bounding box center [74, 237] width 19 height 19
click at [93, 304] on span "30" at bounding box center [93, 312] width 19 height 19
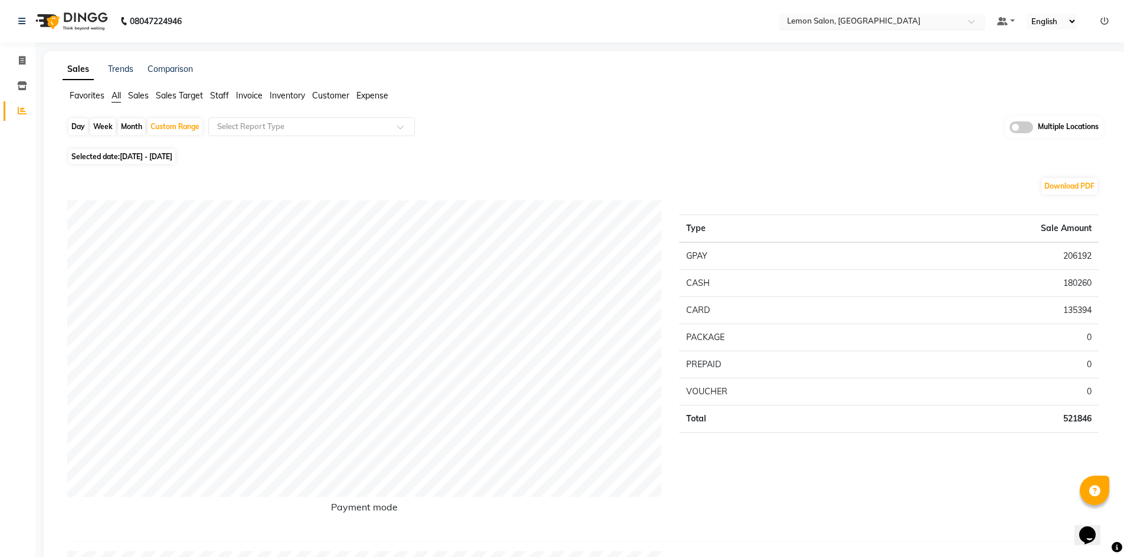
click at [891, 21] on input "text" at bounding box center [869, 23] width 171 height 12
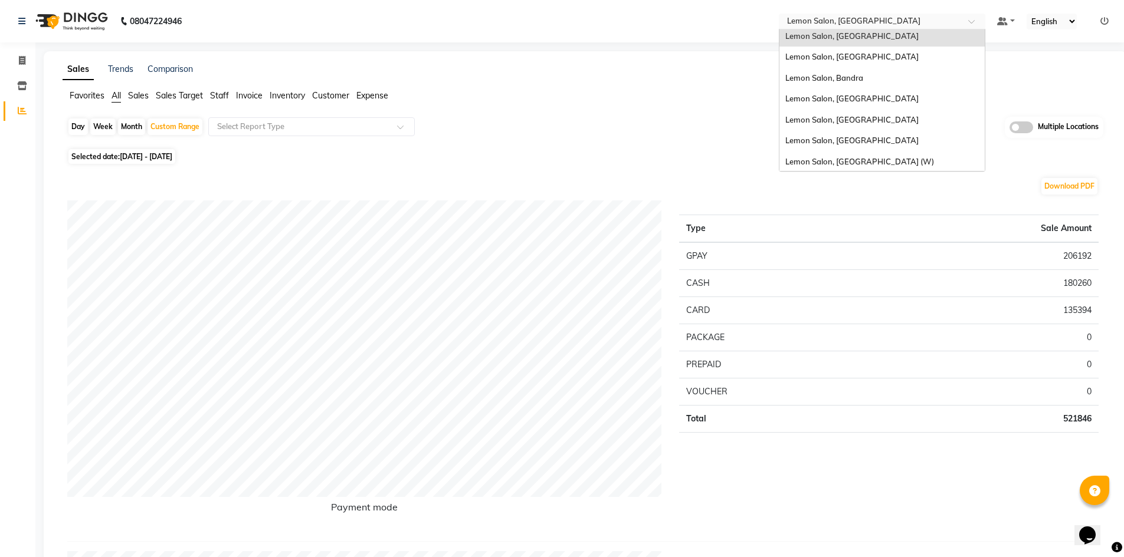
scroll to position [88, 0]
click at [836, 97] on span "Lemon Salon, [GEOGRAPHIC_DATA]" at bounding box center [851, 97] width 133 height 9
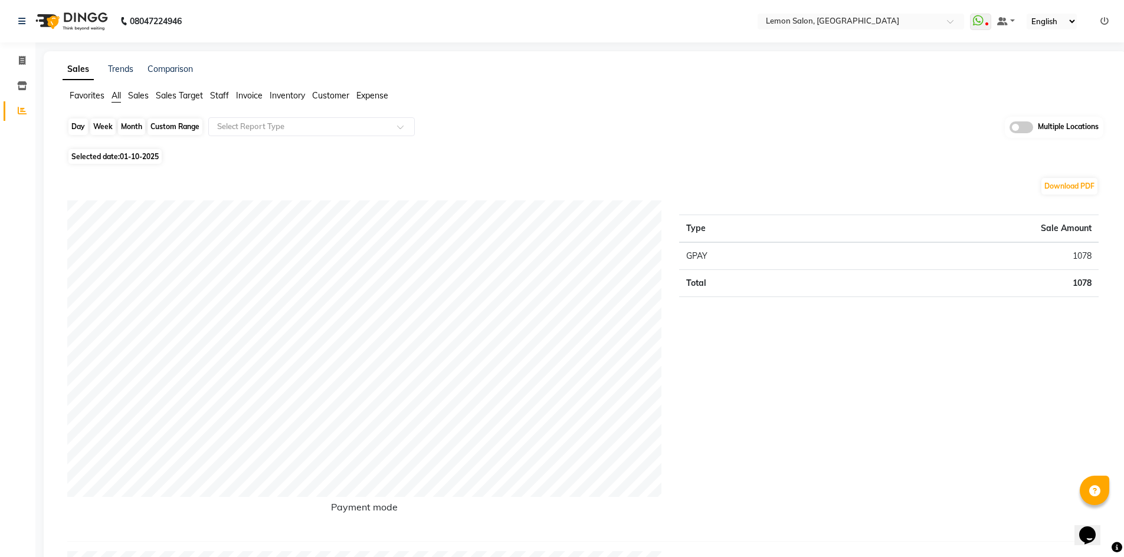
click at [80, 122] on div "Day" at bounding box center [77, 127] width 19 height 17
select select "10"
select select "2025"
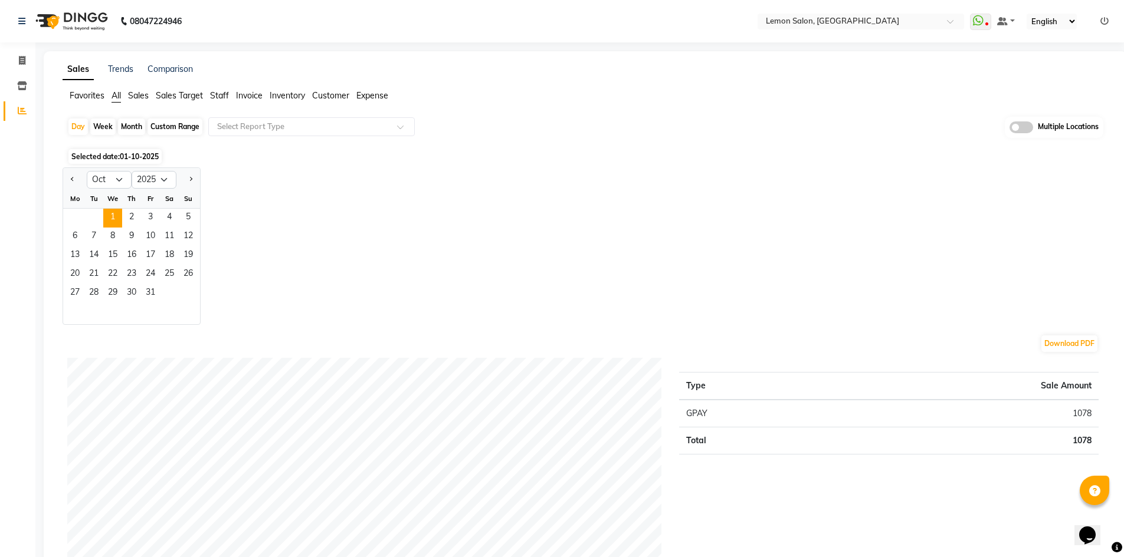
click at [66, 178] on div at bounding box center [75, 179] width 24 height 19
click at [70, 183] on button "Previous month" at bounding box center [72, 179] width 9 height 19
select select "9"
click at [100, 290] on span "30" at bounding box center [93, 293] width 19 height 19
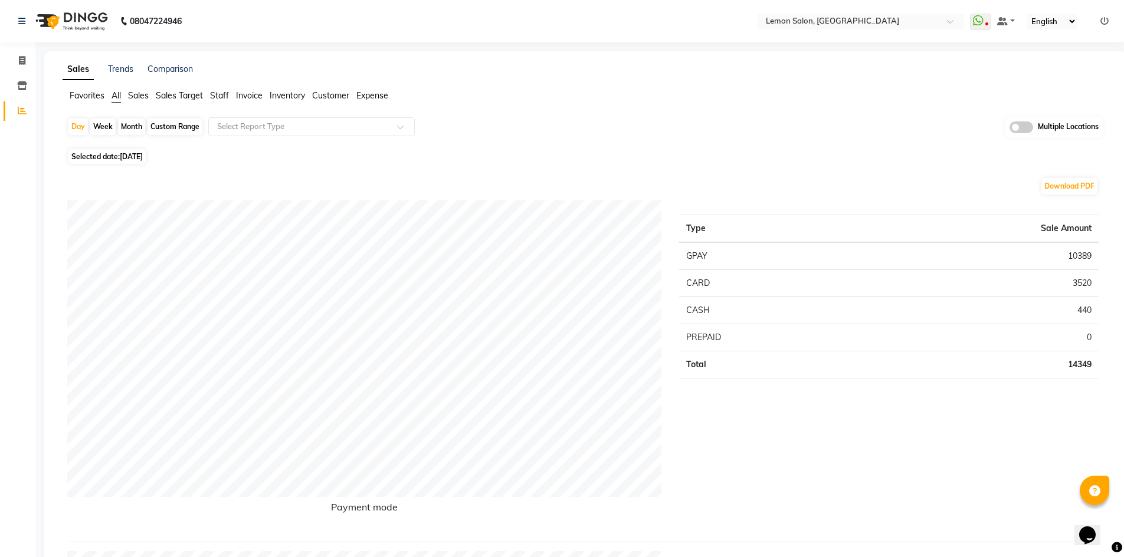
click at [1082, 284] on td "3520" at bounding box center [978, 283] width 239 height 27
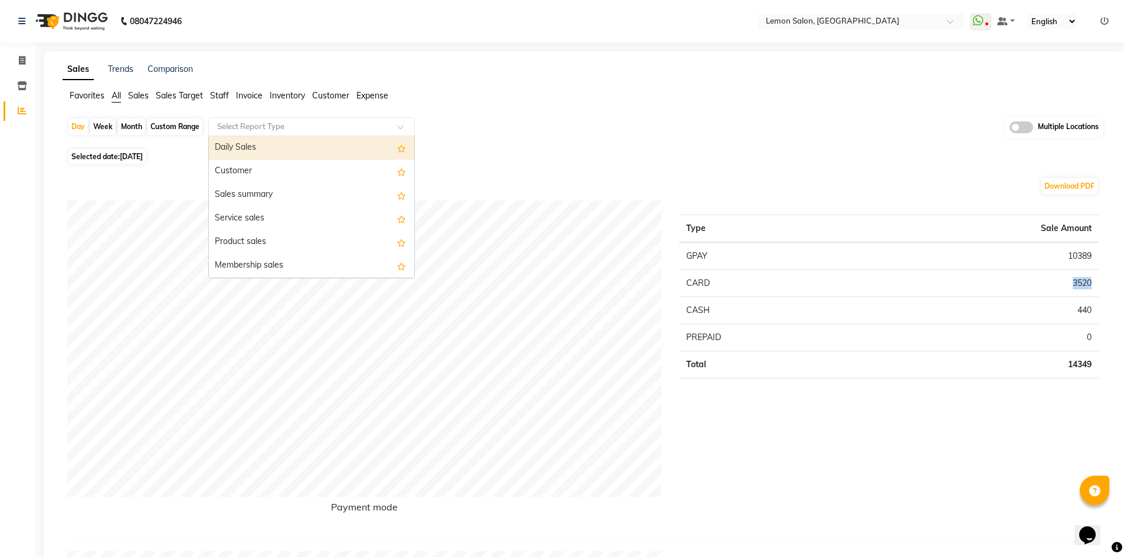
click at [264, 123] on input "text" at bounding box center [300, 127] width 170 height 12
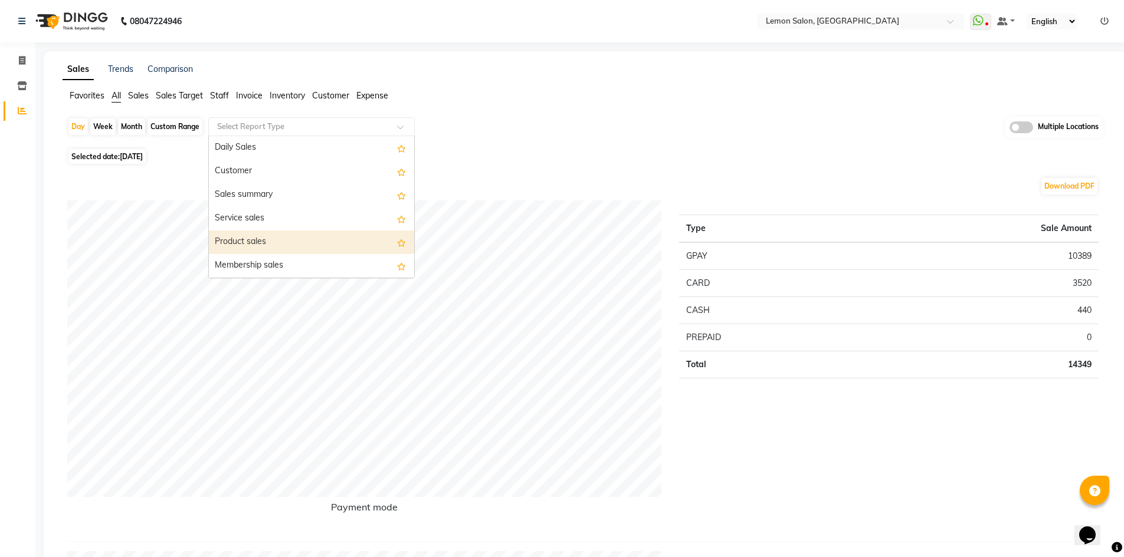
click at [316, 235] on div "Product sales" at bounding box center [311, 243] width 205 height 24
select select "full_report"
select select "csv"
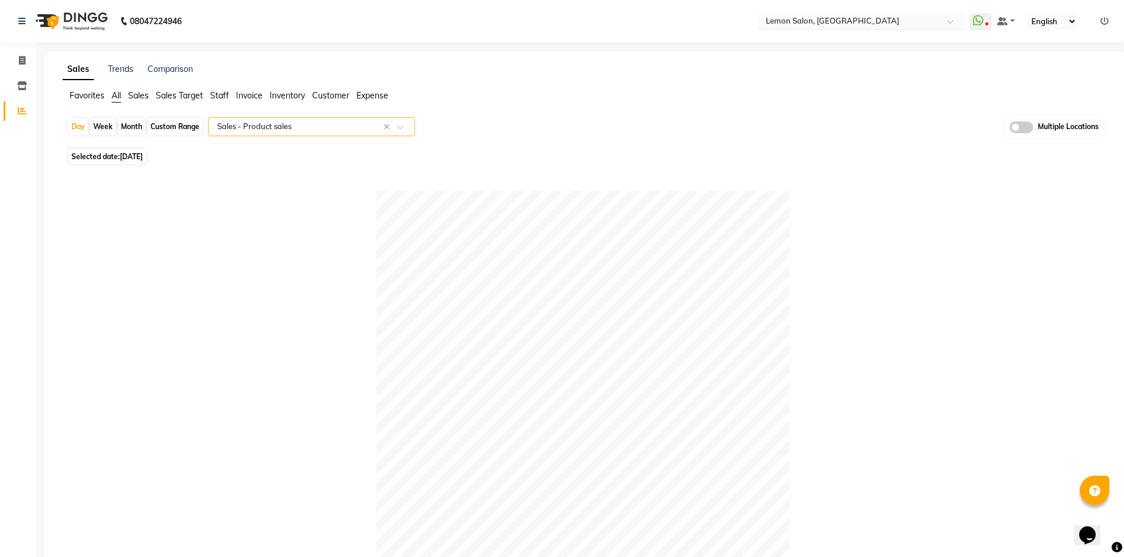
click at [849, 24] on input "text" at bounding box center [848, 23] width 171 height 12
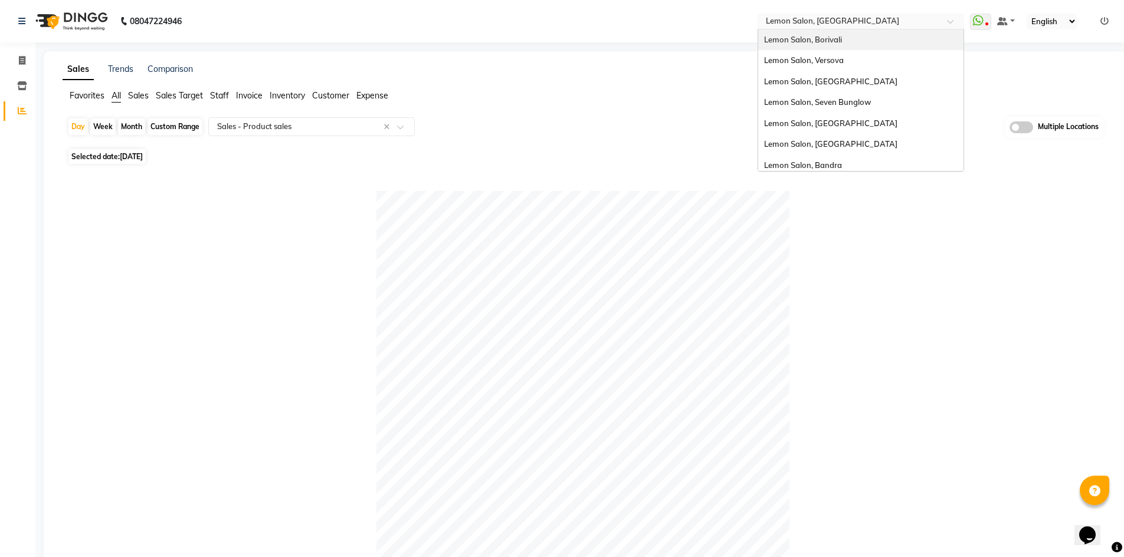
click at [823, 38] on span "Lemon Salon, Borivali" at bounding box center [803, 39] width 78 height 9
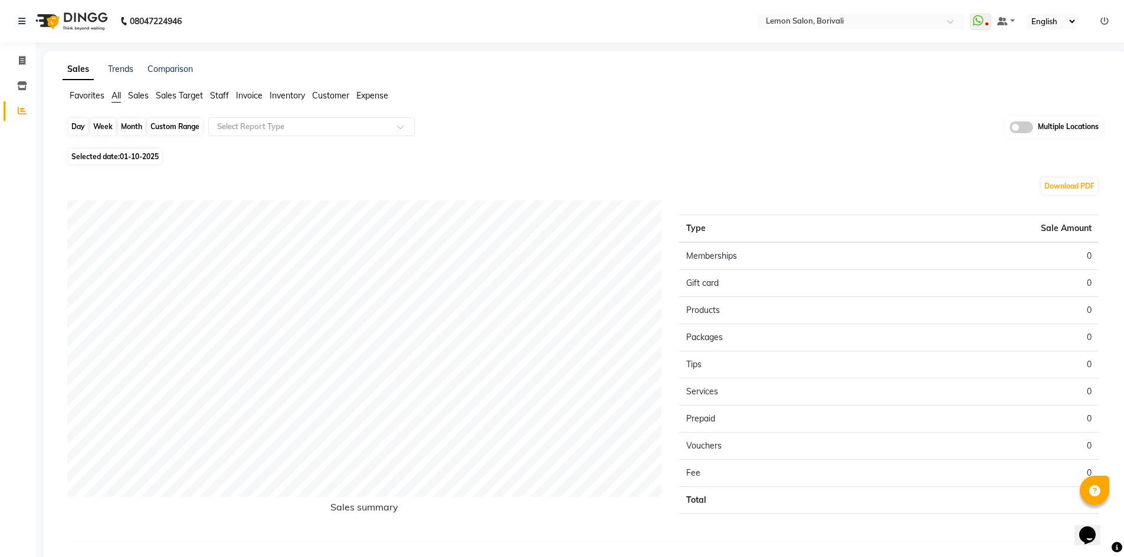
click at [72, 122] on div "Day" at bounding box center [77, 127] width 19 height 17
select select "10"
select select "2025"
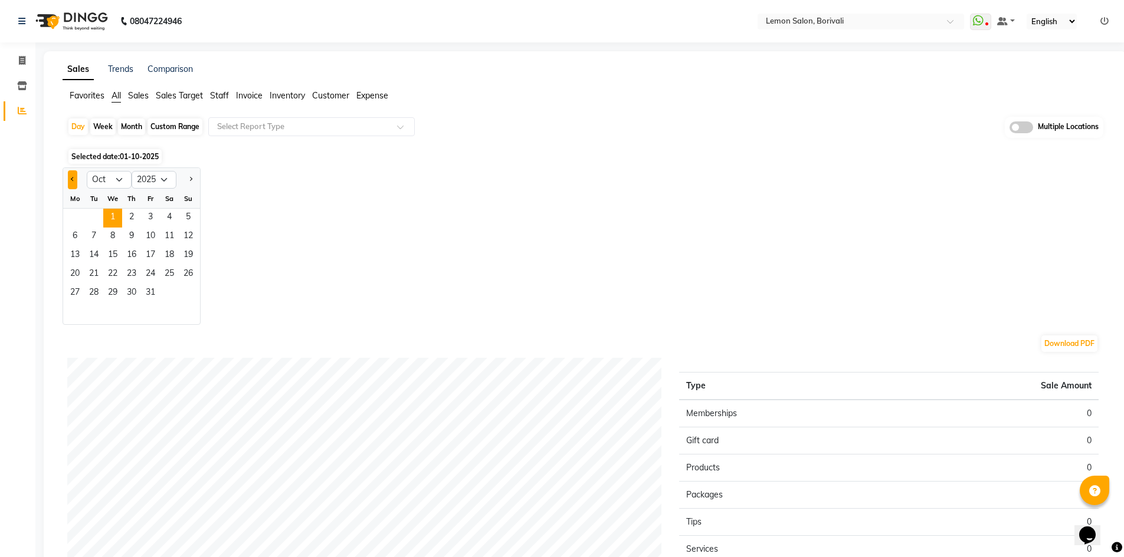
click at [71, 182] on button "Previous month" at bounding box center [72, 179] width 9 height 19
select select "9"
click at [100, 298] on span "30" at bounding box center [93, 293] width 19 height 19
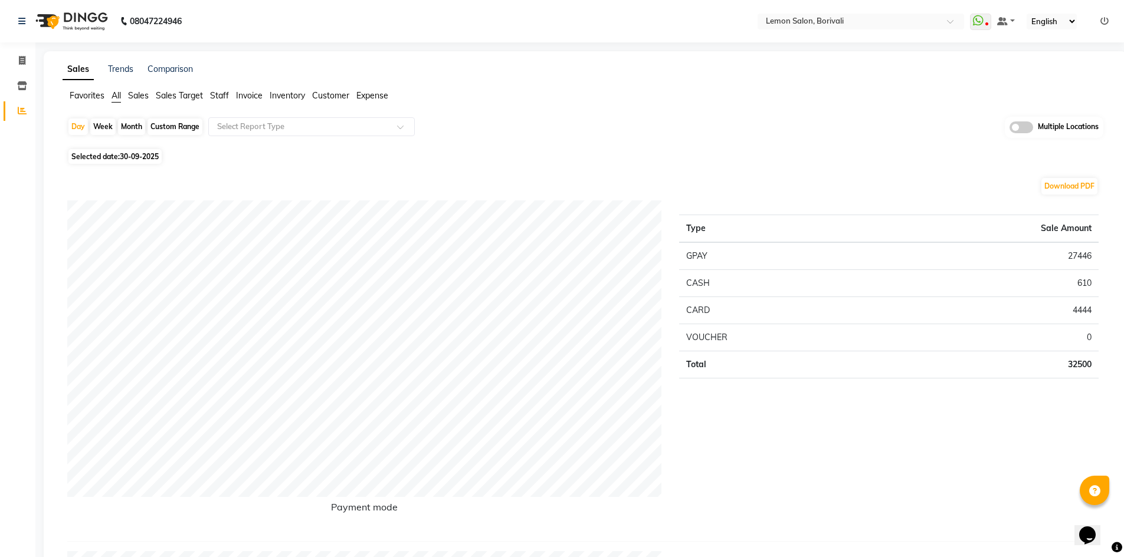
click at [1071, 253] on td "27446" at bounding box center [985, 256] width 226 height 28
click at [1082, 285] on td "610" at bounding box center [985, 283] width 226 height 27
click at [271, 130] on input "text" at bounding box center [300, 127] width 170 height 12
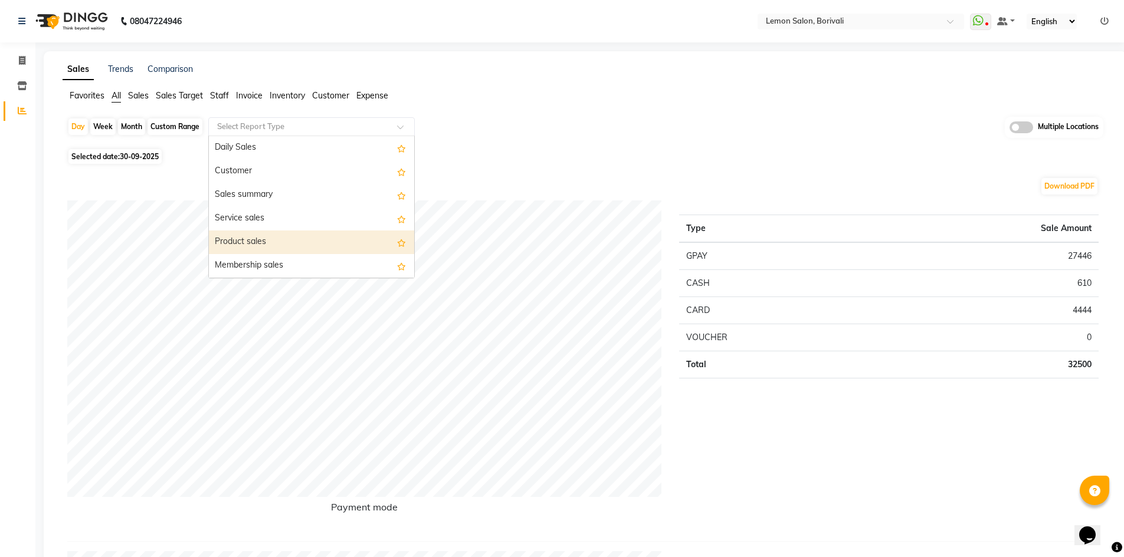
click at [261, 250] on div "Product sales" at bounding box center [311, 243] width 205 height 24
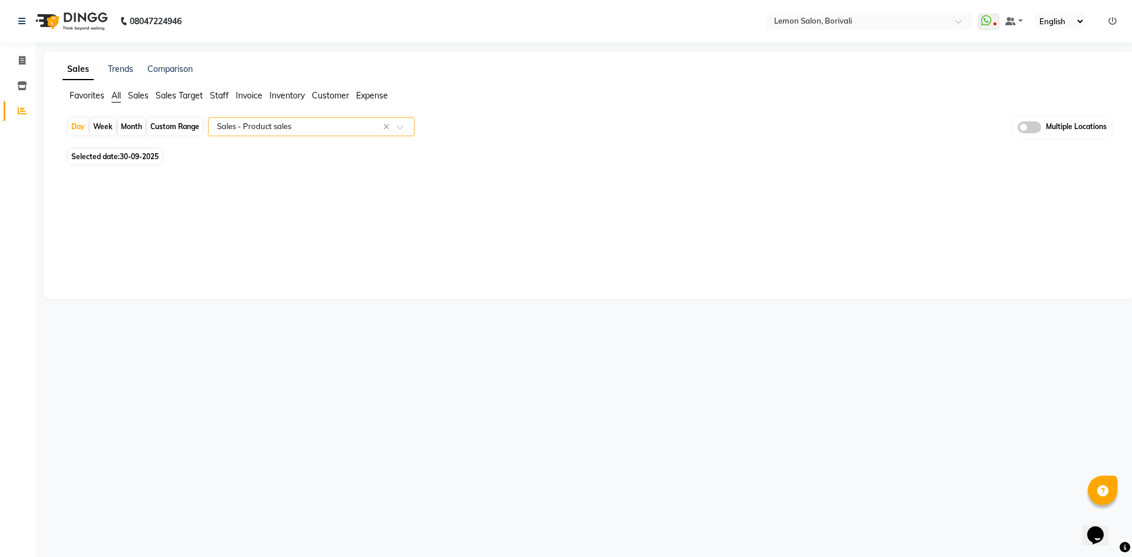
click at [196, 124] on div "Custom Range" at bounding box center [174, 127] width 55 height 17
select select "9"
select select "2025"
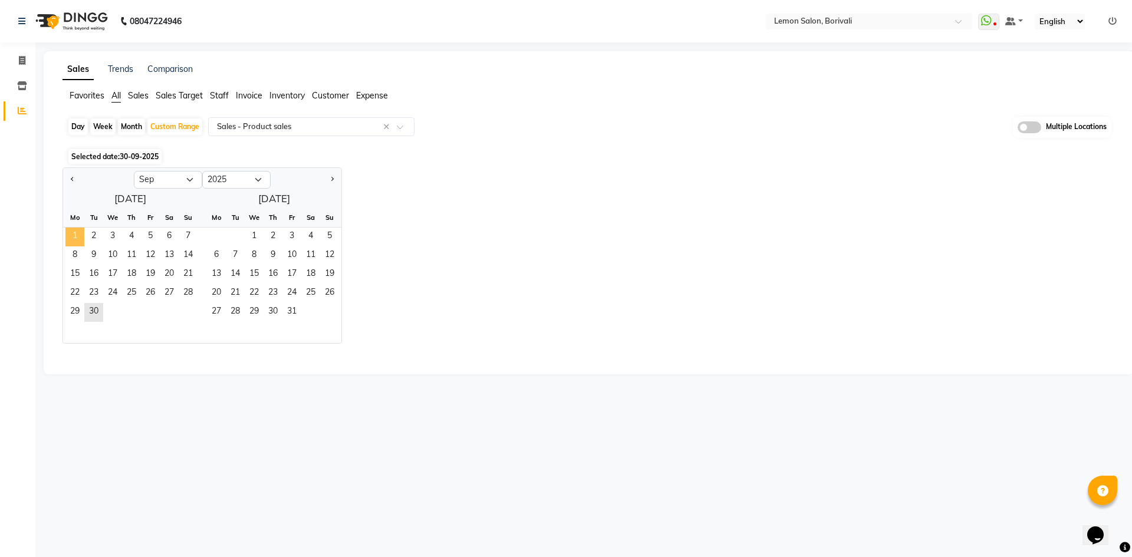
click at [70, 232] on span "1" at bounding box center [74, 237] width 19 height 19
click at [95, 311] on span "30" at bounding box center [93, 312] width 19 height 19
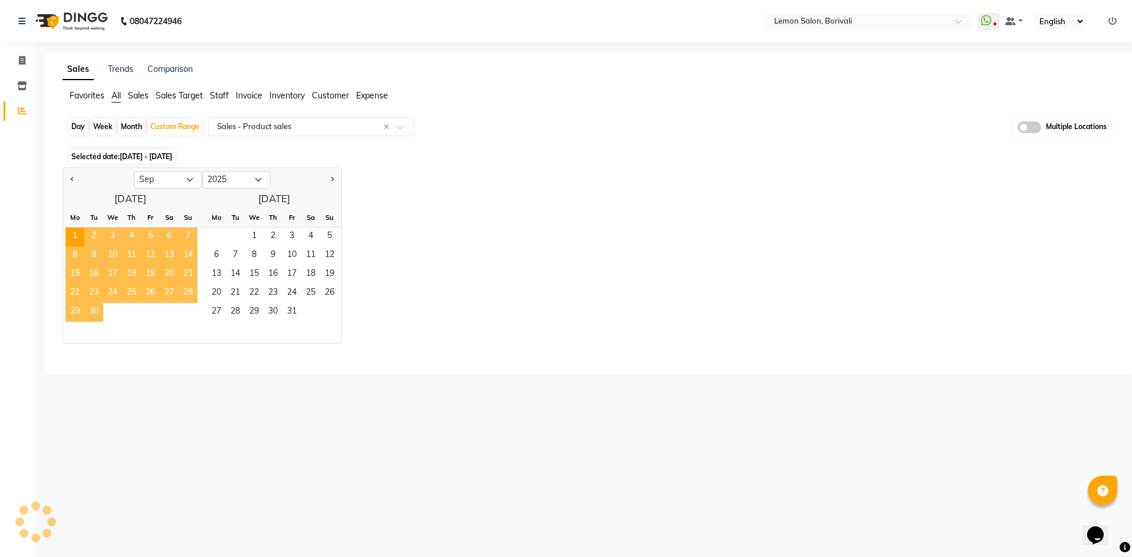
select select "full_report"
select select "csv"
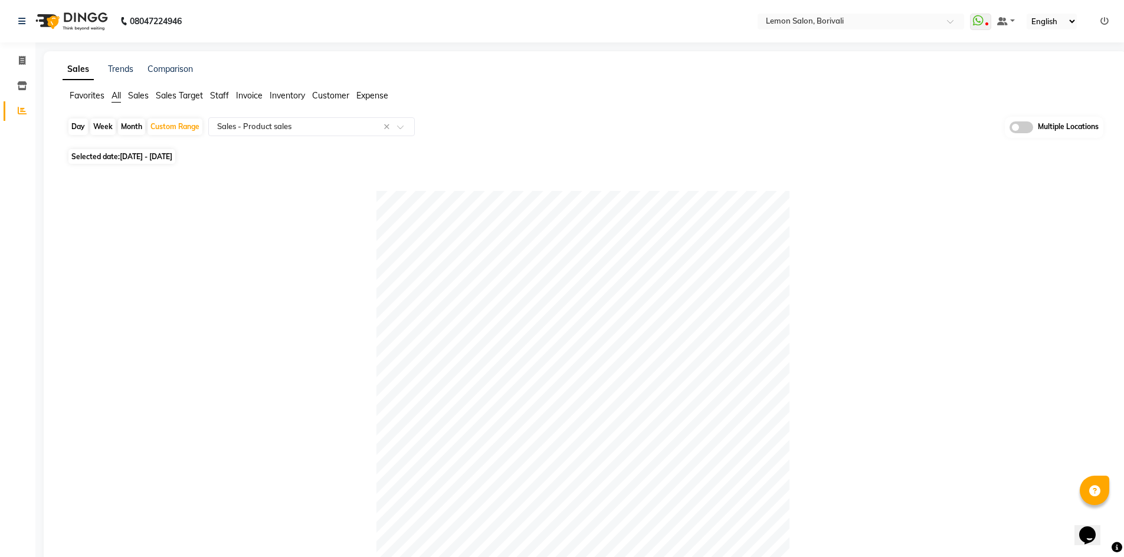
click at [114, 91] on span "All" at bounding box center [115, 95] width 9 height 11
click at [827, 14] on div "Select Location × Lemon Salon, Borivali" at bounding box center [860, 22] width 206 height 16
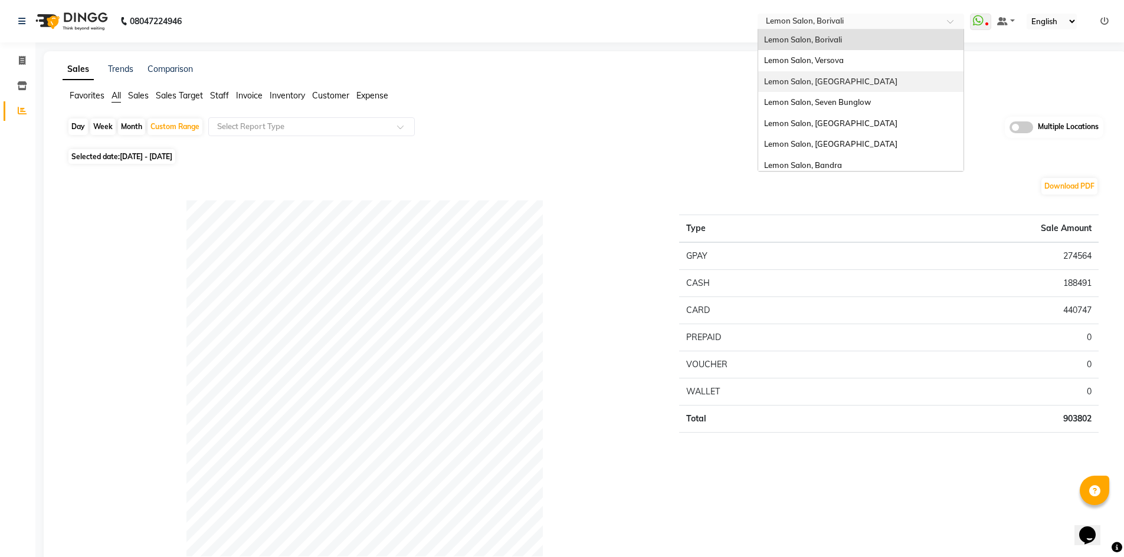
click at [844, 81] on span "Lemon Salon, [GEOGRAPHIC_DATA]" at bounding box center [830, 81] width 133 height 9
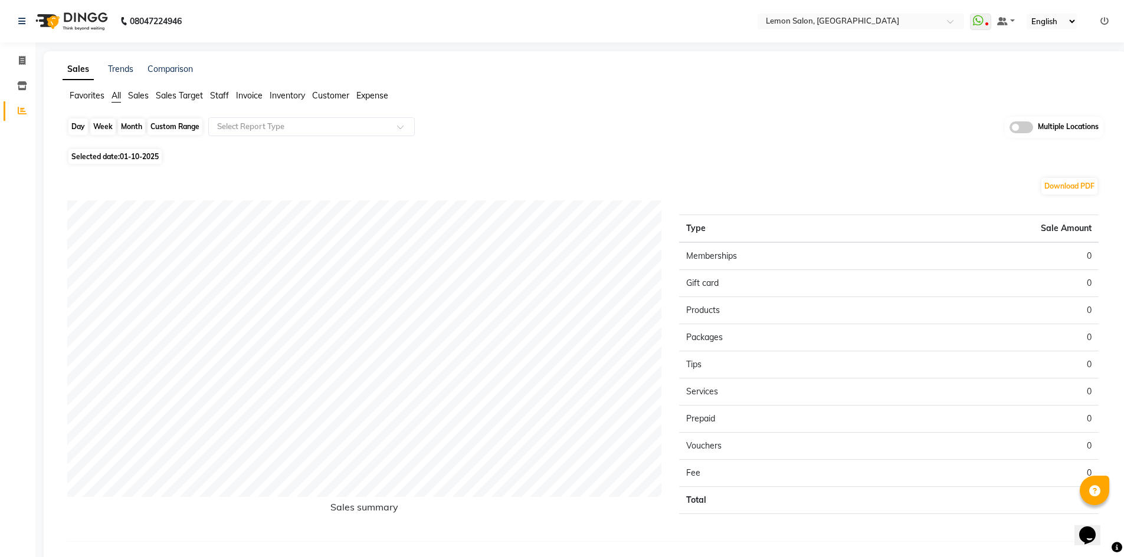
click at [81, 124] on div "Day" at bounding box center [77, 127] width 19 height 17
select select "10"
select select "2025"
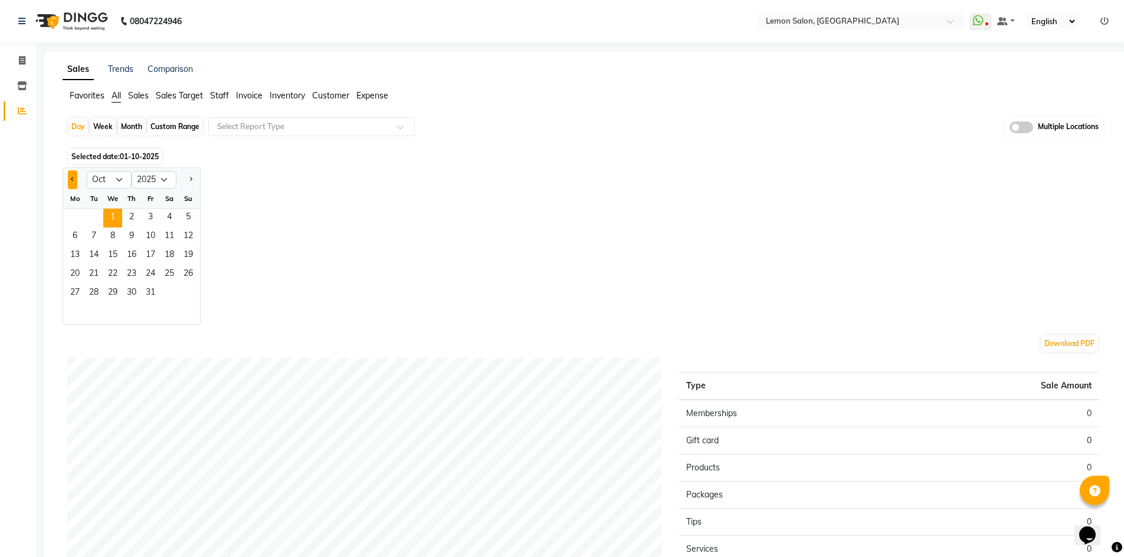
click at [71, 176] on button "Previous month" at bounding box center [72, 179] width 9 height 19
select select "9"
click at [92, 291] on span "30" at bounding box center [93, 293] width 19 height 19
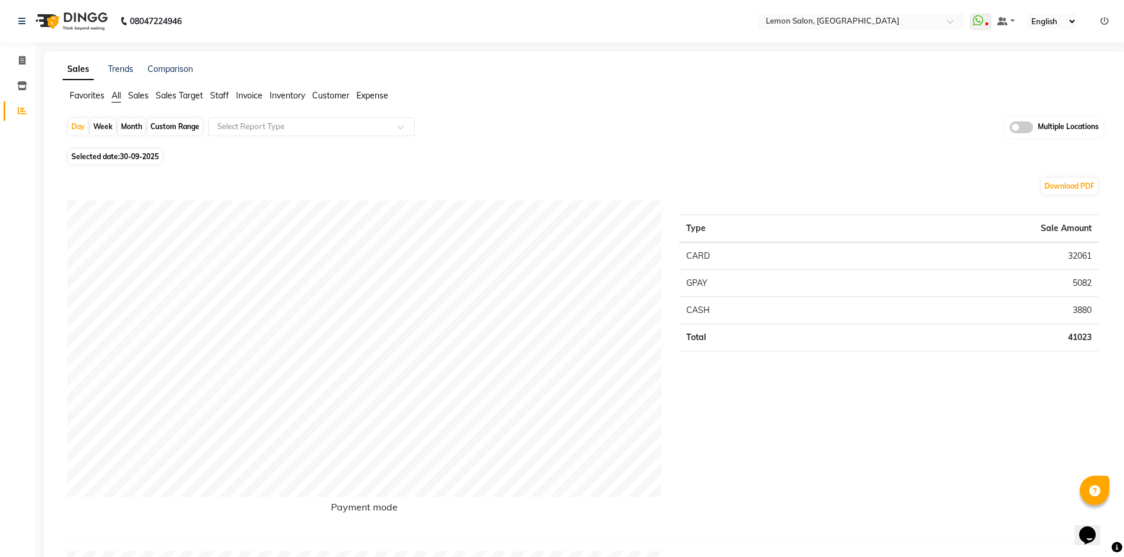
click at [1081, 249] on td "32061" at bounding box center [965, 256] width 265 height 28
click at [1084, 277] on td "5082" at bounding box center [965, 283] width 265 height 27
click at [292, 129] on input "text" at bounding box center [300, 127] width 170 height 12
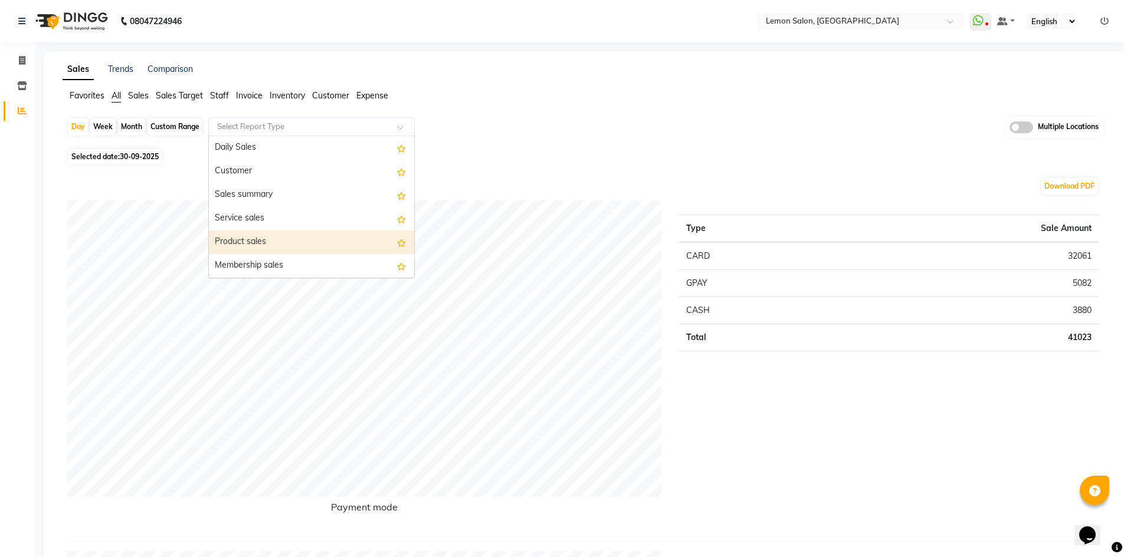
click at [306, 244] on div "Product sales" at bounding box center [311, 243] width 205 height 24
select select "full_report"
select select "csv"
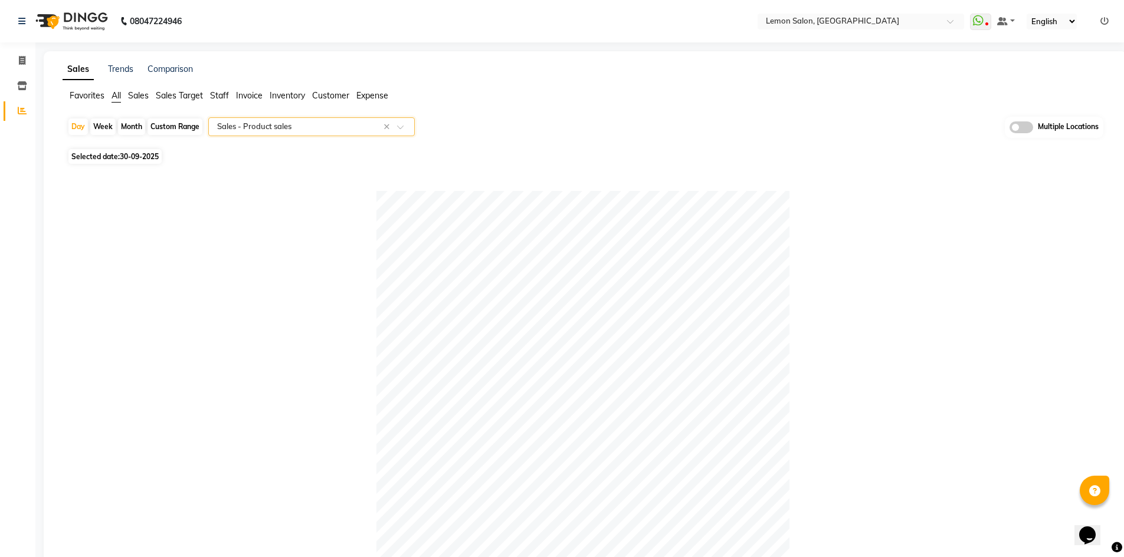
click at [169, 119] on div "Custom Range" at bounding box center [174, 127] width 55 height 17
select select "9"
select select "2025"
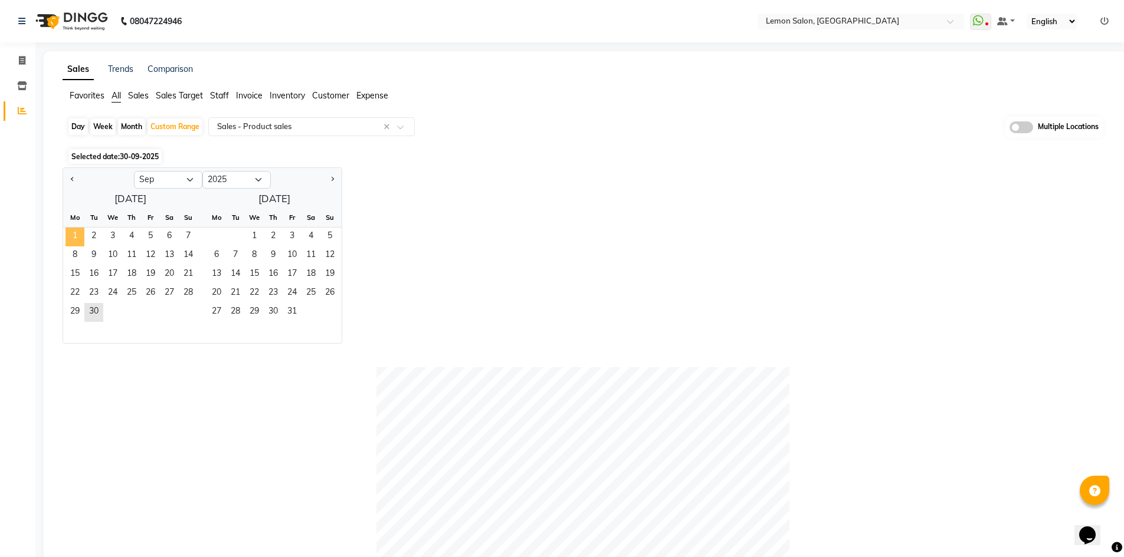
click at [74, 234] on span "1" at bounding box center [74, 237] width 19 height 19
click at [95, 311] on span "30" at bounding box center [93, 312] width 19 height 19
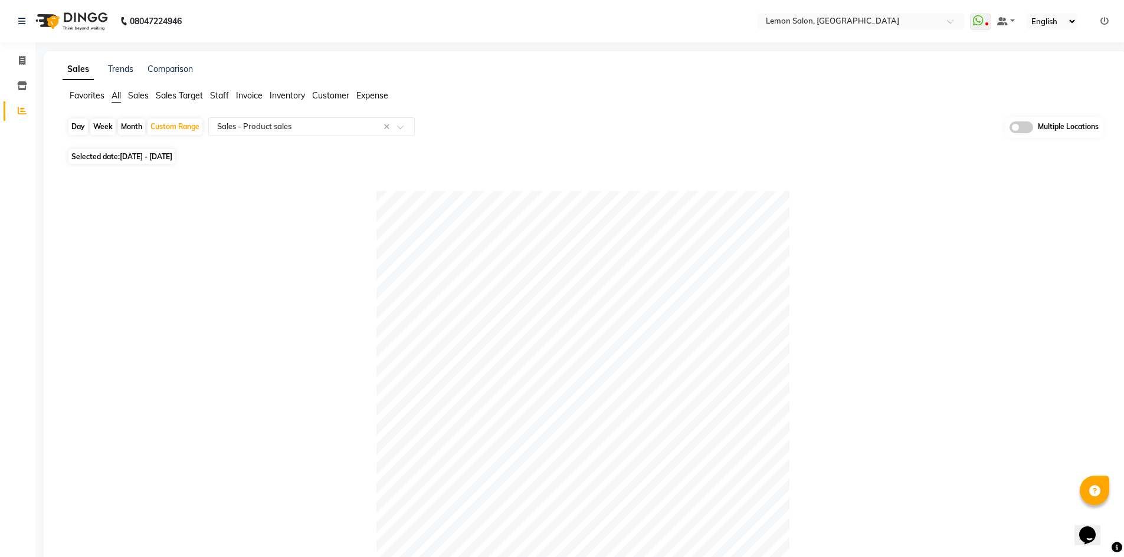
click at [113, 96] on span "All" at bounding box center [115, 95] width 9 height 11
click at [875, 22] on input "text" at bounding box center [848, 23] width 171 height 12
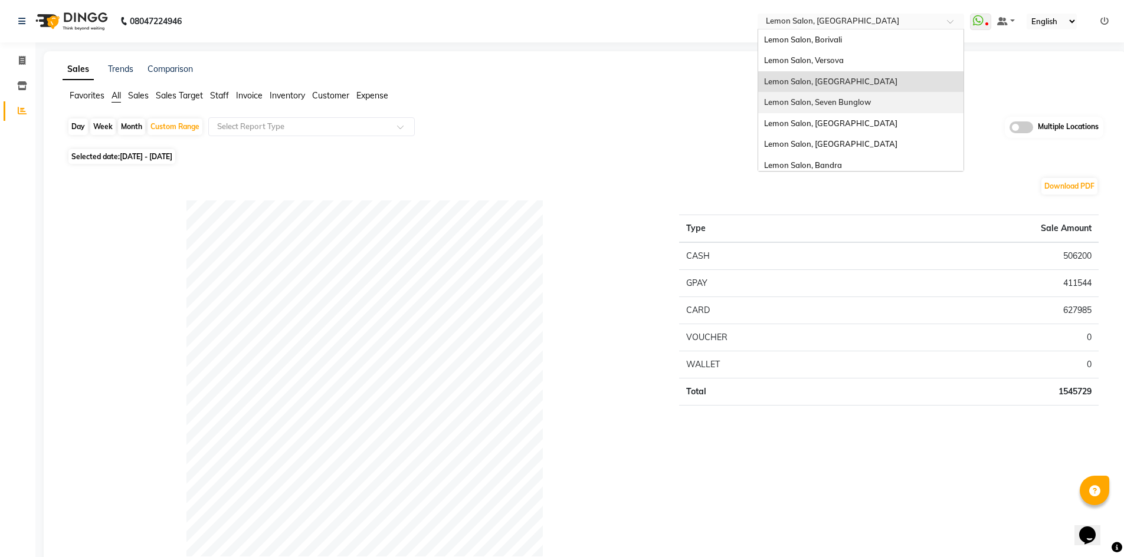
click at [846, 104] on span "Lemon Salon, Seven Bunglow" at bounding box center [817, 101] width 107 height 9
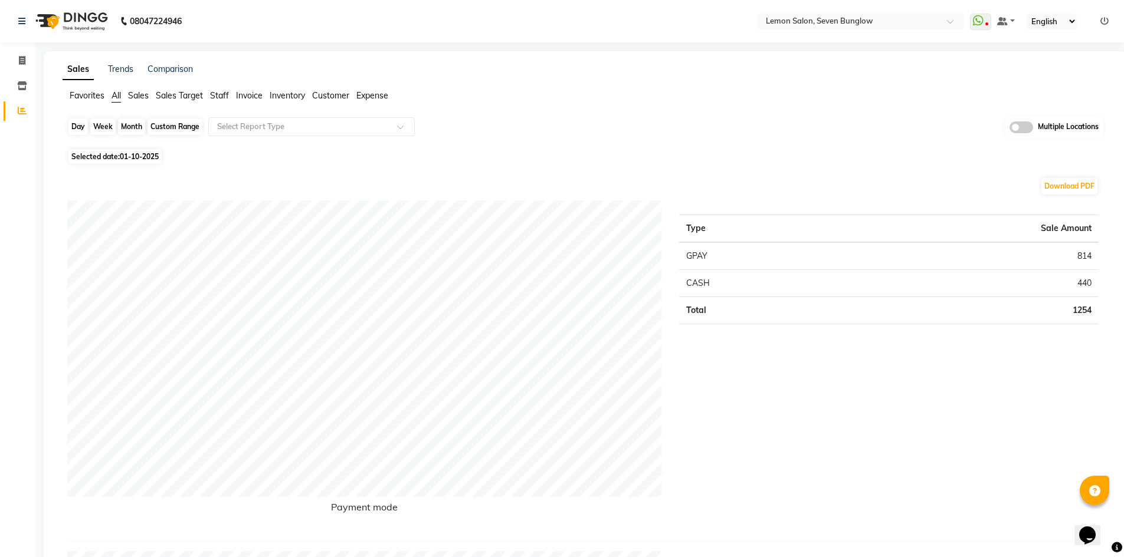
click at [76, 127] on div "Day" at bounding box center [77, 127] width 19 height 17
select select "10"
select select "2025"
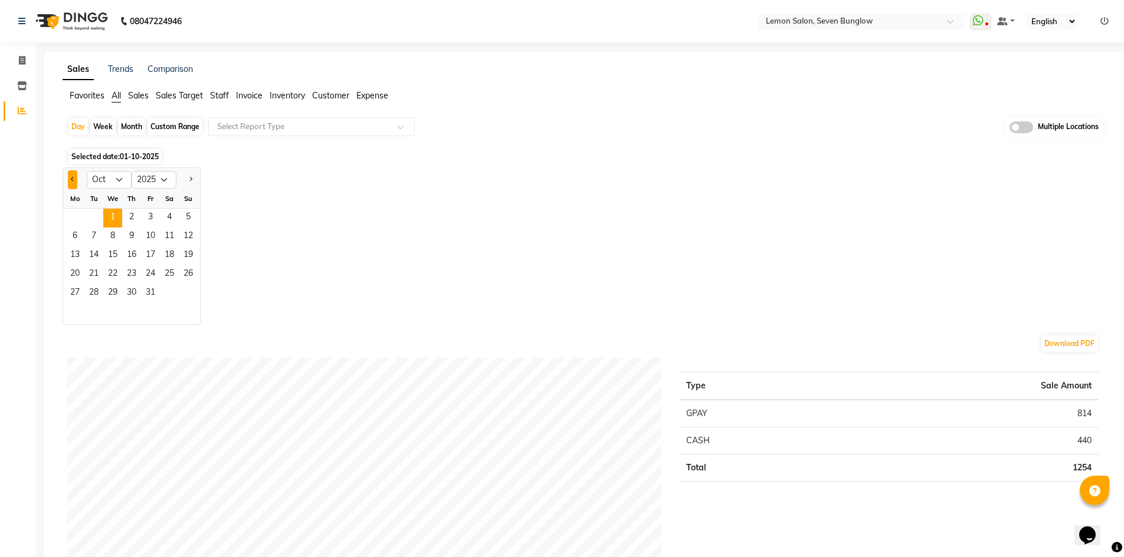
click at [71, 176] on button "Previous month" at bounding box center [72, 179] width 9 height 19
select select "9"
click at [95, 289] on span "30" at bounding box center [93, 293] width 19 height 19
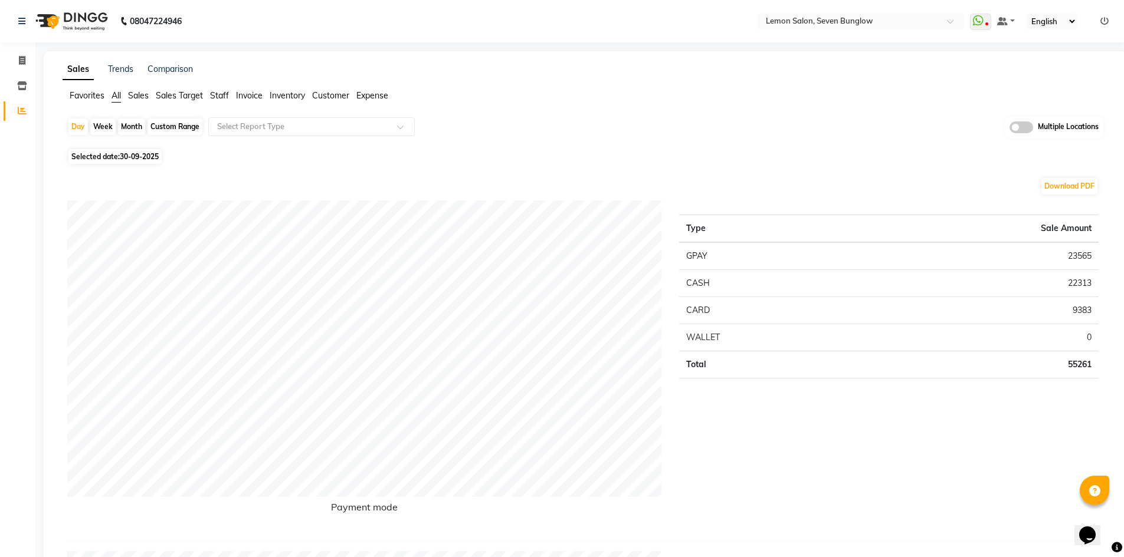
click at [190, 124] on div "Custom Range" at bounding box center [174, 127] width 55 height 17
select select "9"
select select "2025"
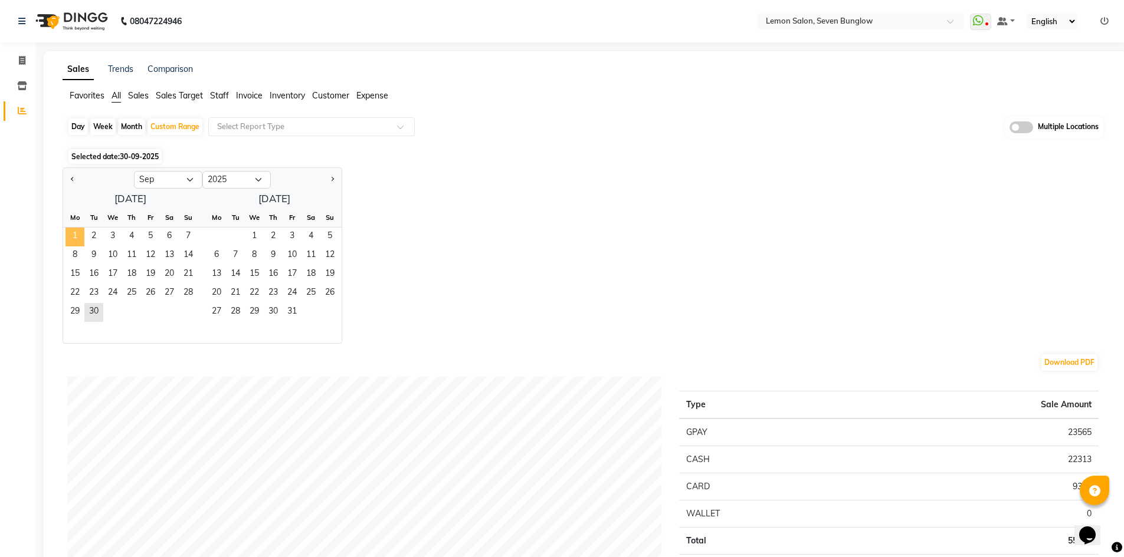
click at [68, 231] on span "1" at bounding box center [74, 237] width 19 height 19
click at [89, 311] on span "30" at bounding box center [93, 312] width 19 height 19
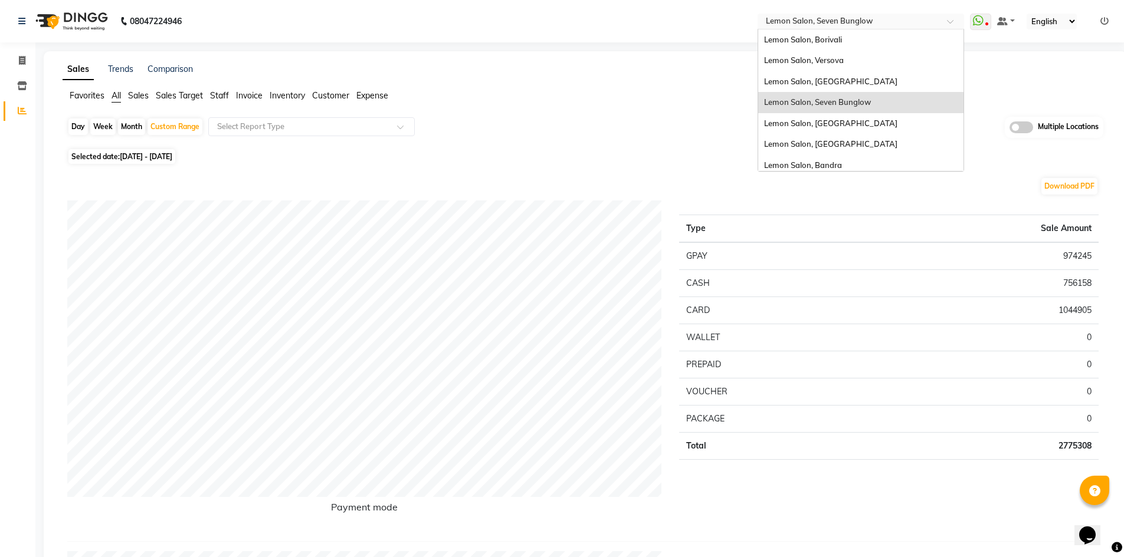
click at [868, 17] on input "text" at bounding box center [848, 23] width 171 height 12
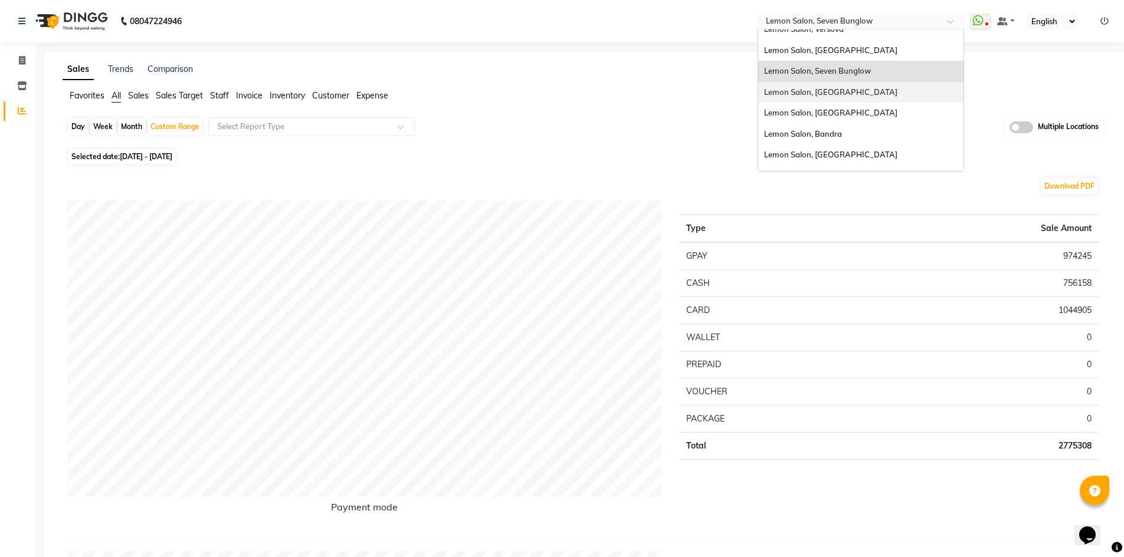
scroll to position [59, 0]
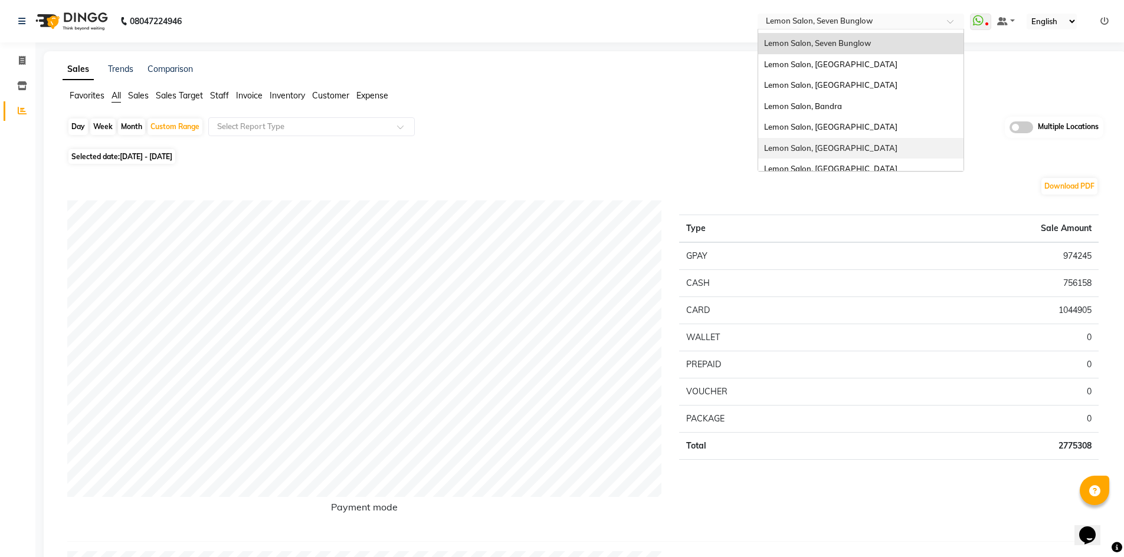
click at [848, 153] on div "Lemon Salon, [GEOGRAPHIC_DATA]" at bounding box center [860, 148] width 205 height 21
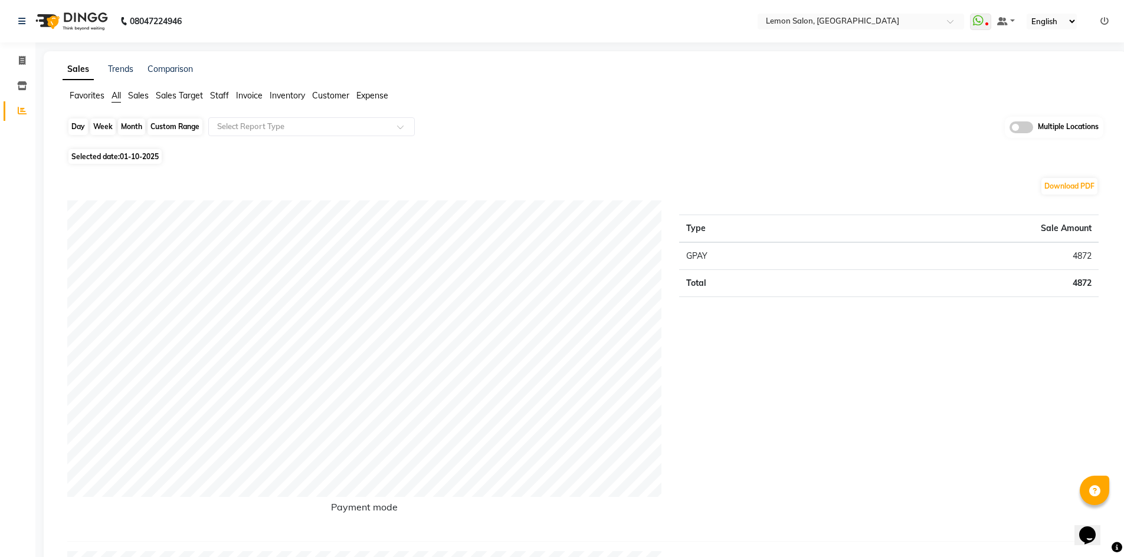
click at [77, 129] on div "Day" at bounding box center [77, 127] width 19 height 17
select select "10"
select select "2025"
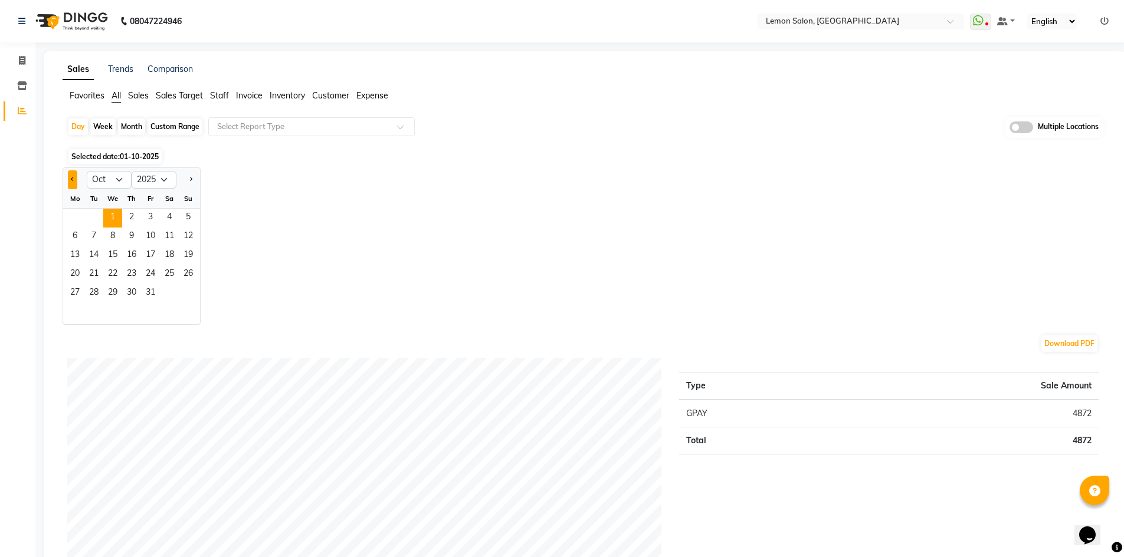
click at [73, 182] on button "Previous month" at bounding box center [72, 179] width 9 height 19
select select "9"
click at [99, 290] on span "30" at bounding box center [93, 293] width 19 height 19
